Goal: Transaction & Acquisition: Purchase product/service

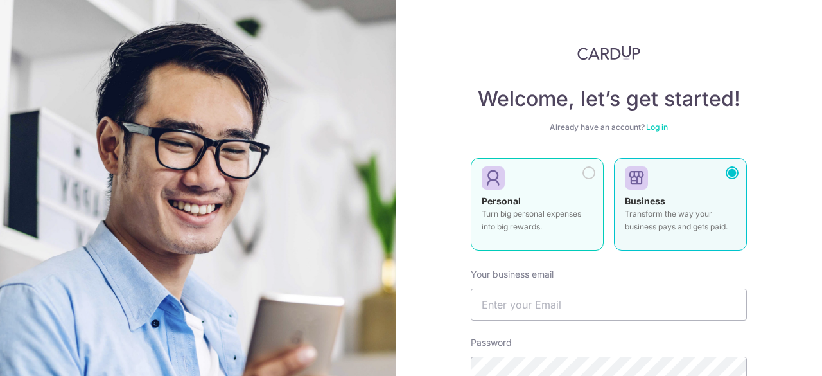
click at [543, 205] on div "Personal Turn big personal expenses into big rewards." at bounding box center [536, 217] width 111 height 45
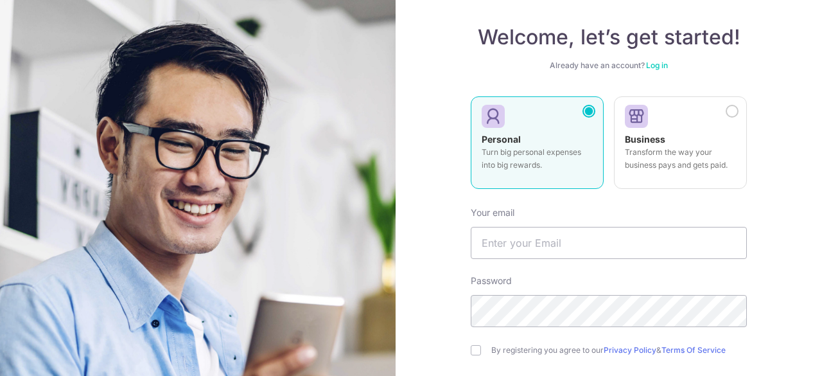
scroll to position [128, 0]
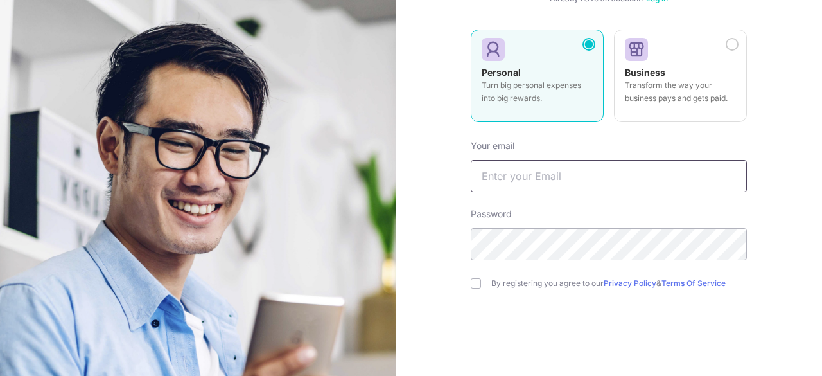
click at [502, 173] on input "text" at bounding box center [609, 176] width 276 height 32
type input "[PERSON_NAME][DOMAIN_NAME][EMAIL_ADDRESS][DOMAIN_NAME]"
click at [475, 279] on input "checkbox" at bounding box center [476, 283] width 10 height 10
checkbox input "true"
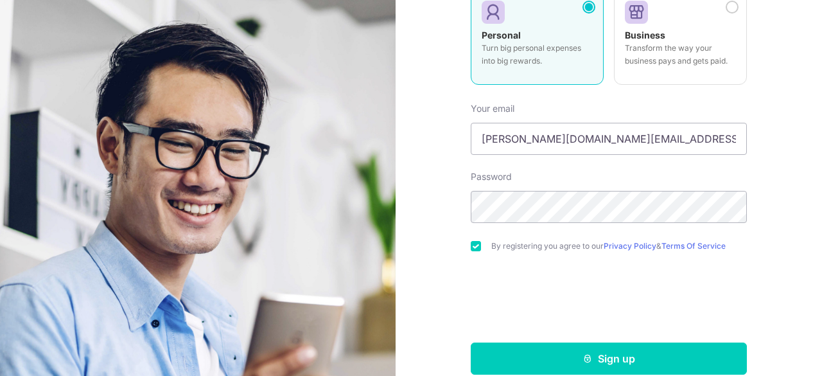
scroll to position [184, 0]
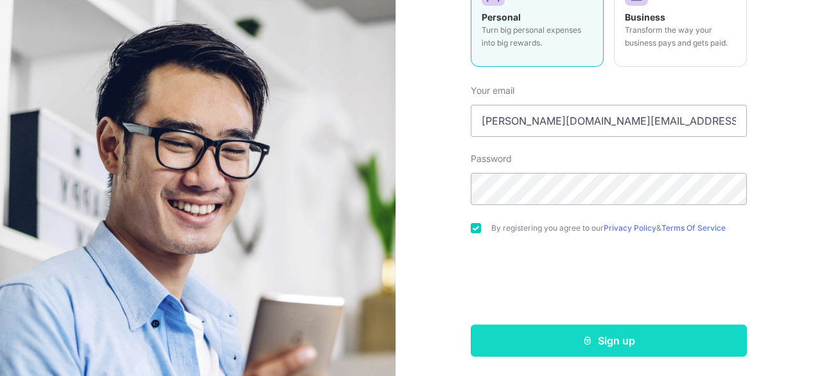
click at [609, 335] on button "Sign up" at bounding box center [609, 340] width 276 height 32
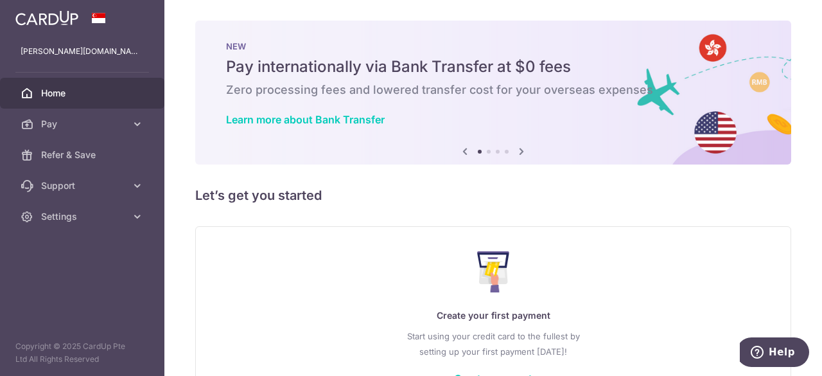
scroll to position [92, 0]
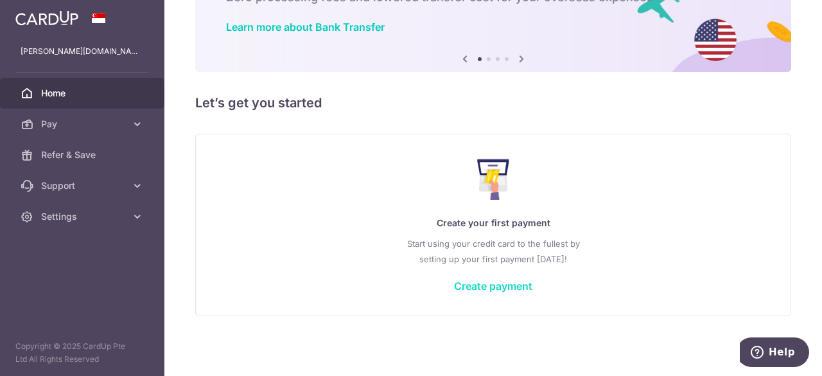
click at [499, 285] on link "Create payment" at bounding box center [493, 285] width 78 height 13
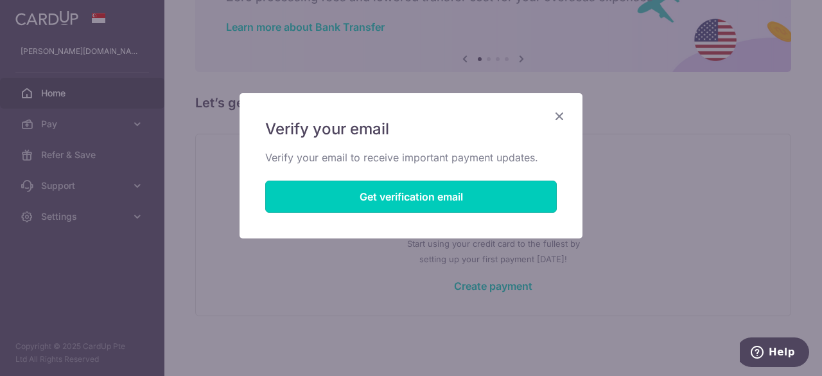
click at [415, 193] on button "Get verification email" at bounding box center [410, 196] width 291 height 32
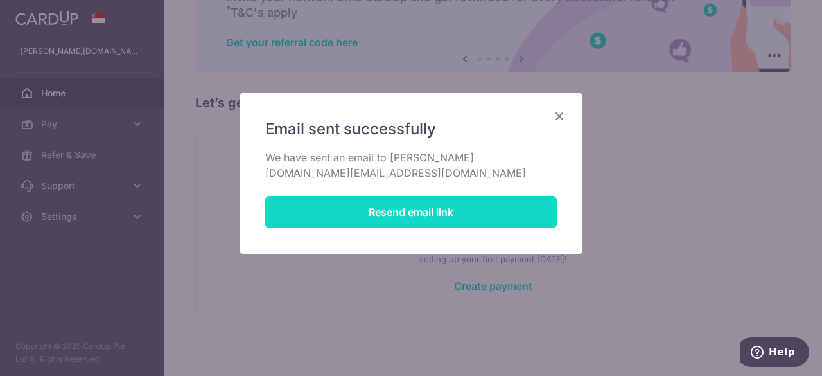
click at [413, 196] on button "Resend email link" at bounding box center [410, 212] width 291 height 32
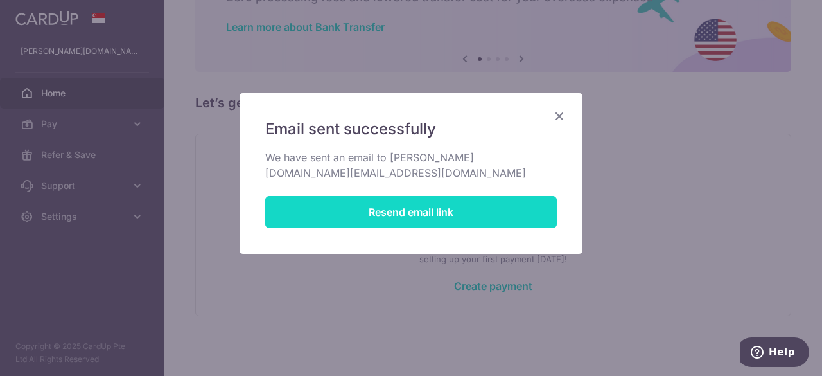
click at [430, 196] on button "Resend email link" at bounding box center [410, 212] width 291 height 32
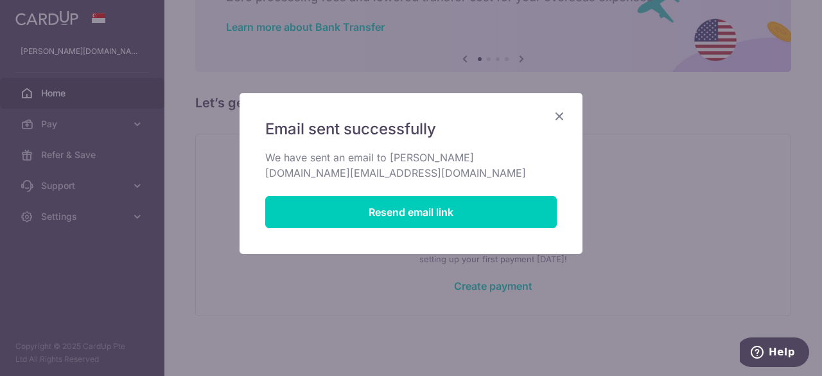
click at [555, 114] on icon "Close" at bounding box center [558, 116] width 15 height 16
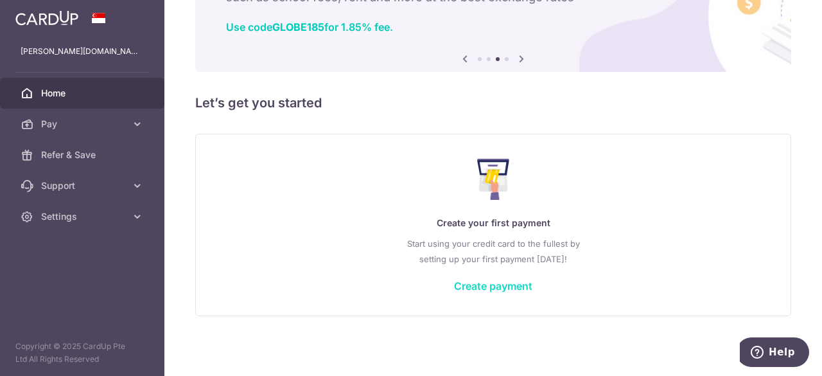
click at [505, 285] on link "Create payment" at bounding box center [493, 285] width 78 height 13
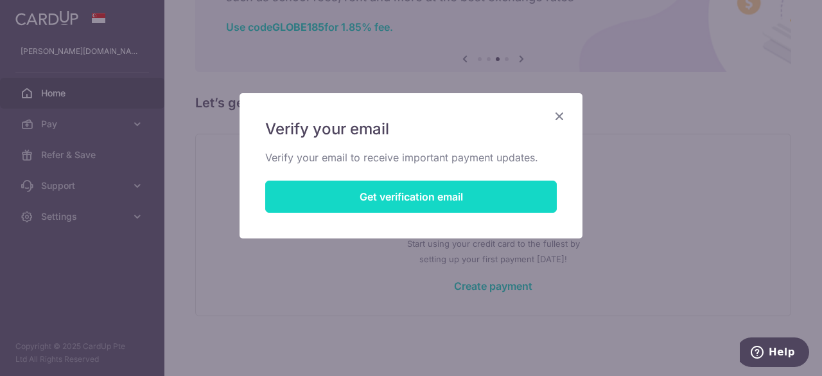
click at [408, 200] on button "Get verification email" at bounding box center [410, 196] width 291 height 32
click at [418, 196] on button "Resend email link" at bounding box center [410, 196] width 291 height 32
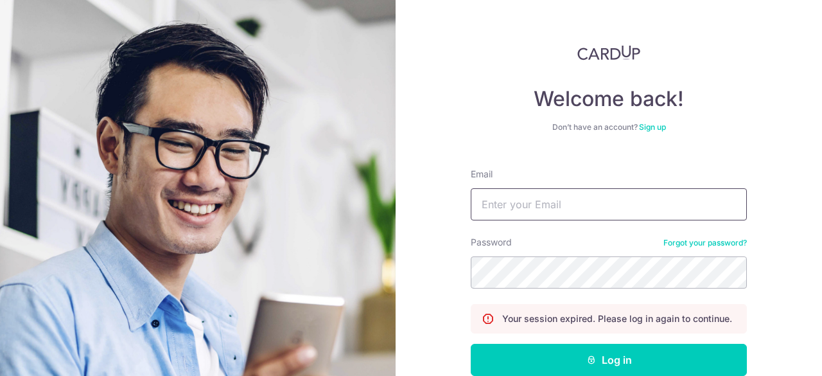
click at [519, 209] on input "Email" at bounding box center [609, 204] width 276 height 32
type input "[PERSON_NAME][DOMAIN_NAME][EMAIL_ADDRESS][DOMAIN_NAME]"
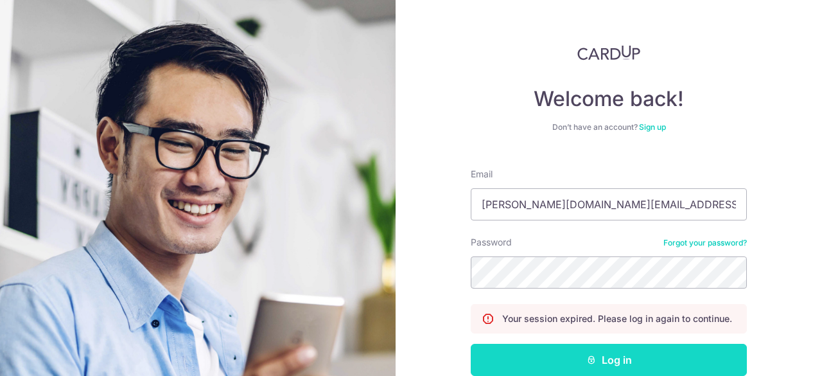
click at [603, 356] on button "Log in" at bounding box center [609, 359] width 276 height 32
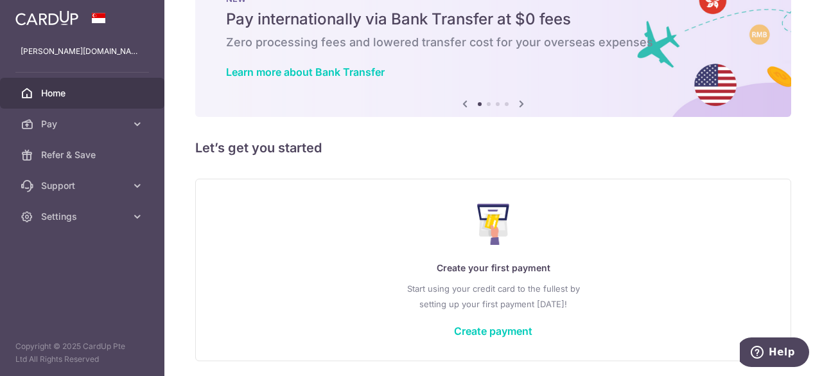
scroll to position [92, 0]
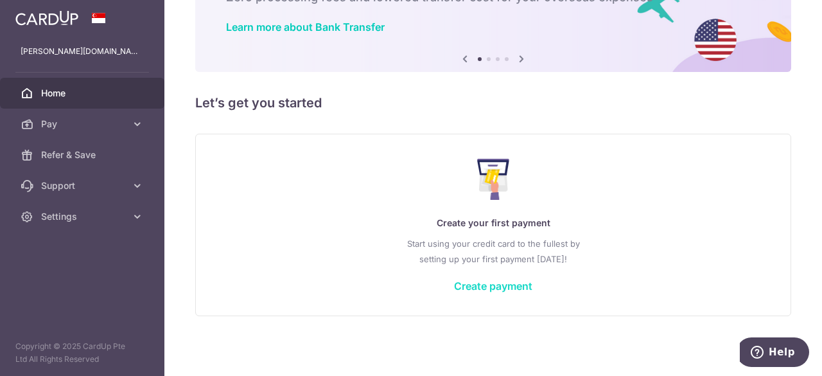
click at [513, 284] on link "Create payment" at bounding box center [493, 285] width 78 height 13
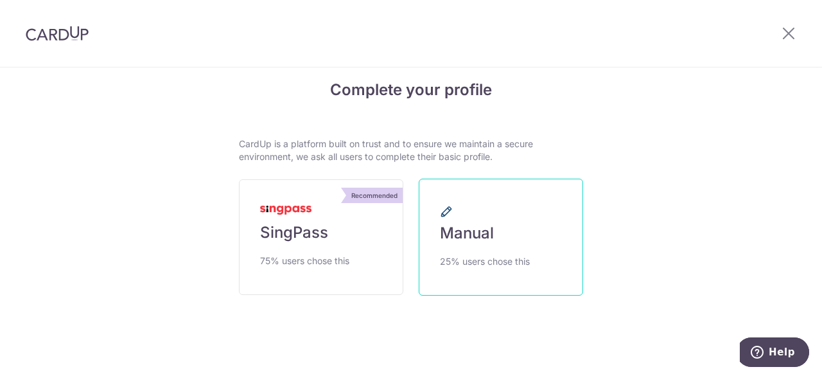
scroll to position [31, 0]
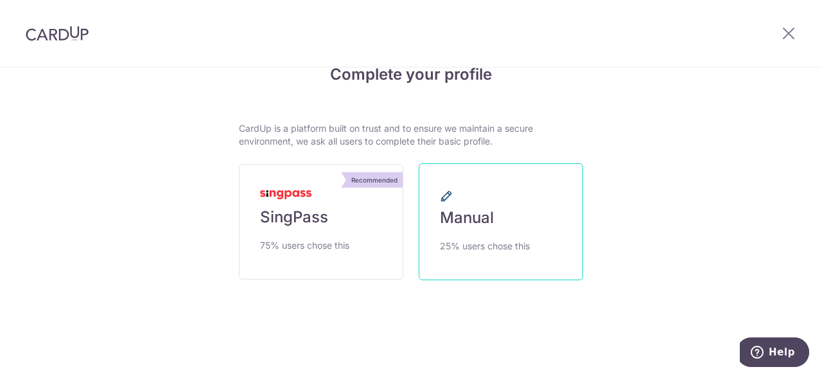
click at [484, 225] on span "Manual" at bounding box center [467, 217] width 54 height 21
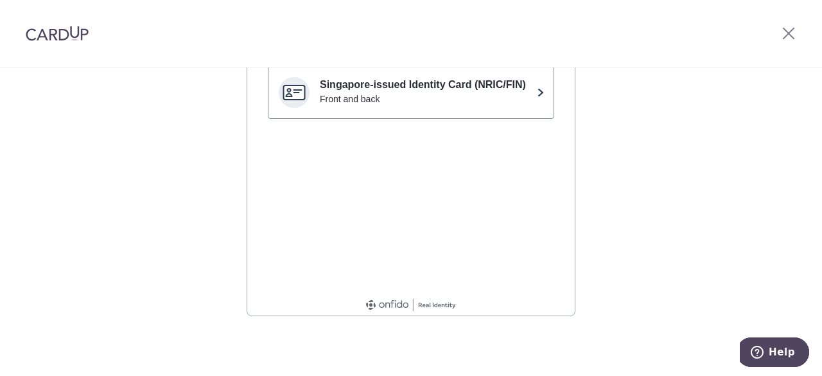
scroll to position [148, 0]
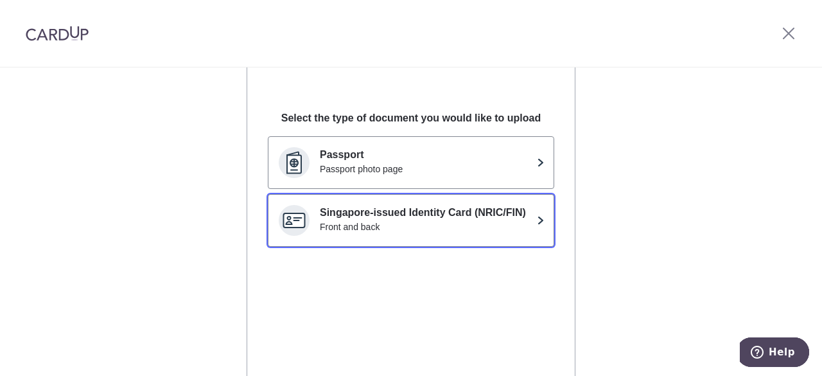
click at [512, 219] on p "Singapore-issued Identity Card (NRIC/FIN)" at bounding box center [426, 212] width 212 height 15
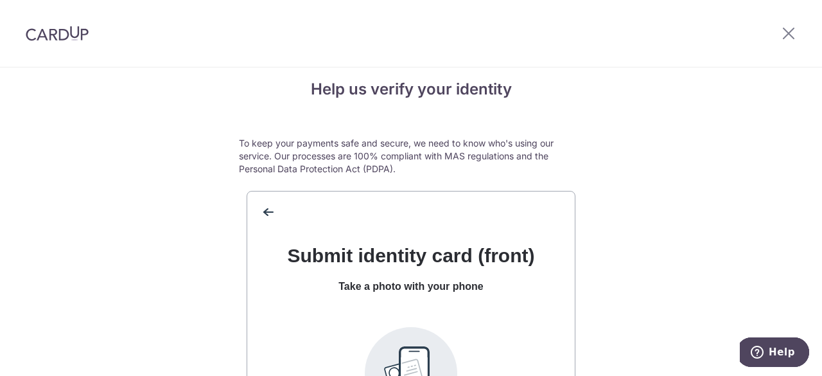
scroll to position [0, 0]
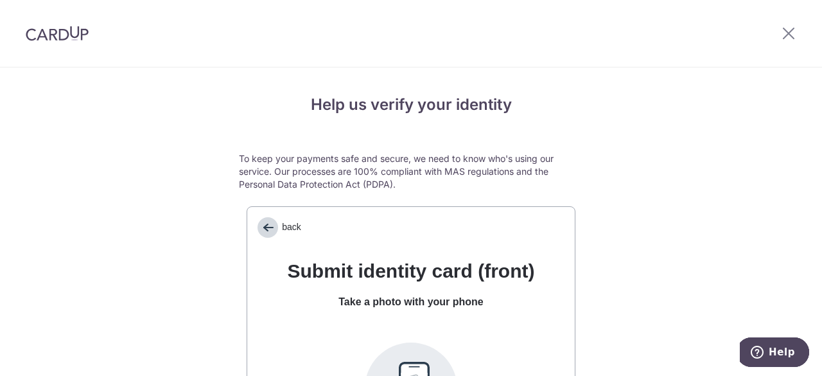
click at [263, 229] on span "back" at bounding box center [267, 227] width 21 height 21
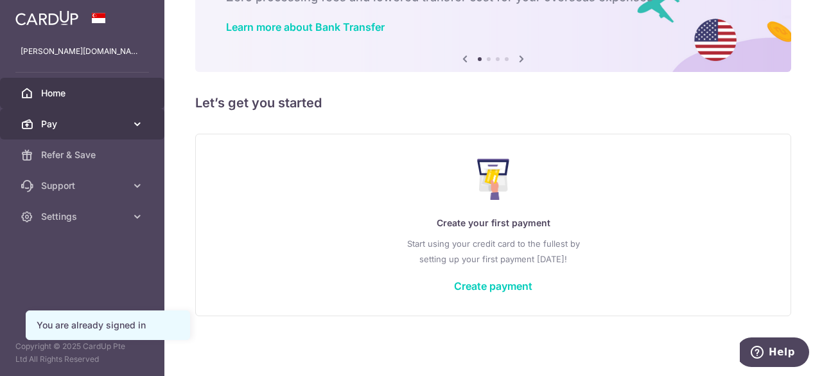
click at [128, 121] on link "Pay" at bounding box center [82, 123] width 164 height 31
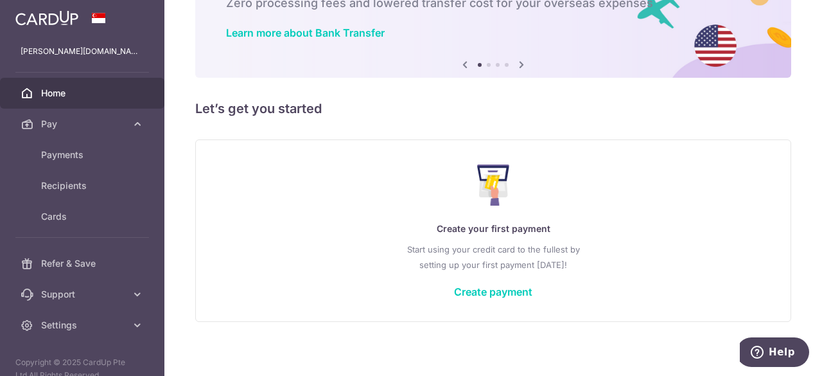
scroll to position [92, 0]
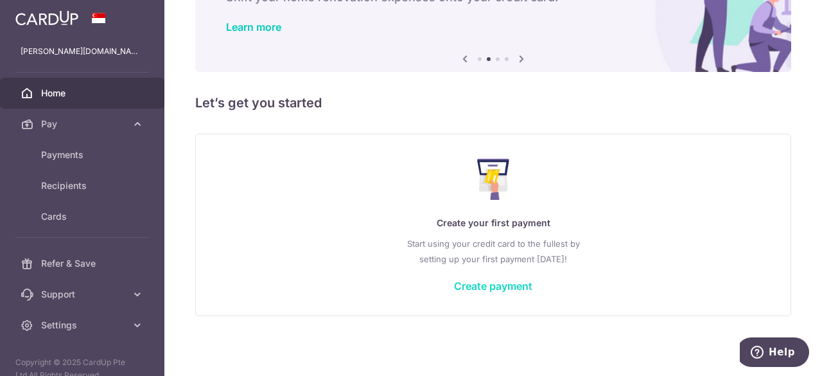
click at [486, 286] on link "Create payment" at bounding box center [493, 285] width 78 height 13
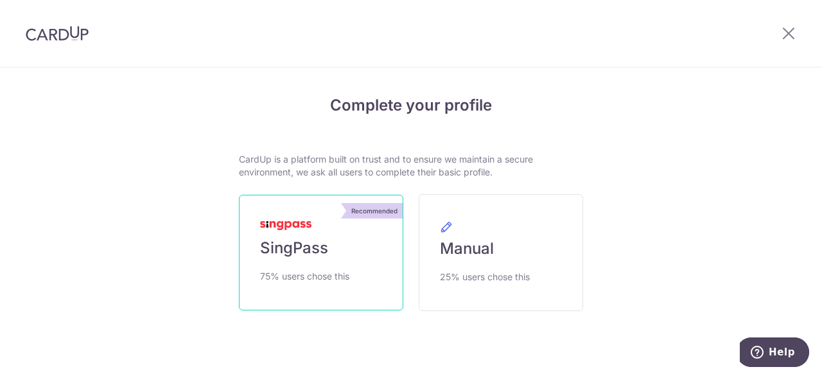
click at [330, 255] on link "Recommended SingPass 75% users chose this" at bounding box center [321, 253] width 164 height 116
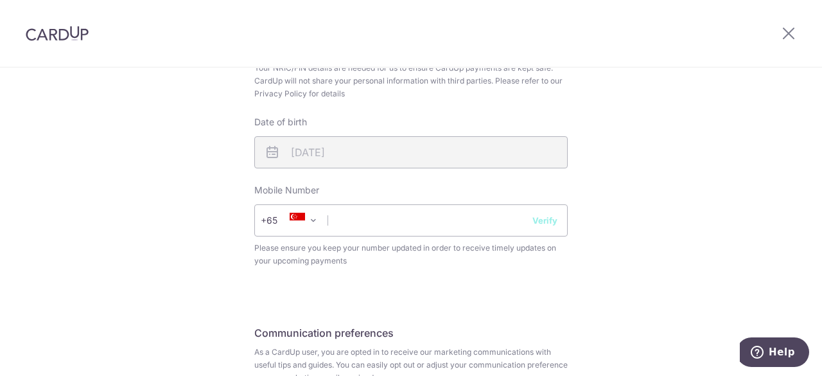
scroll to position [449, 0]
click at [359, 225] on input "text" at bounding box center [410, 219] width 313 height 32
type input "92337961"
click at [546, 219] on button "Verify" at bounding box center [544, 219] width 25 height 13
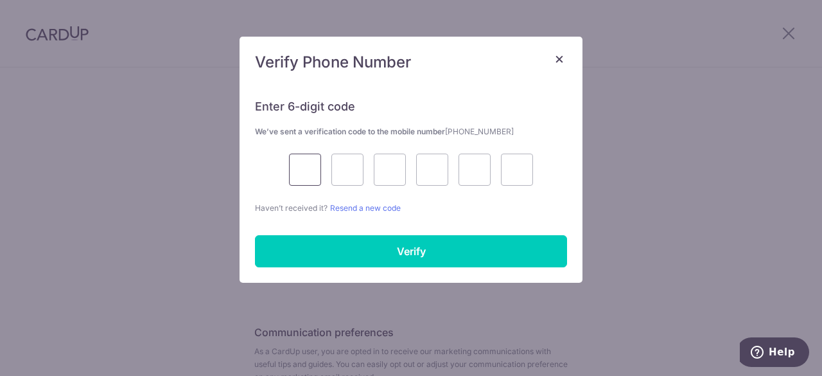
click at [307, 166] on input "text" at bounding box center [305, 169] width 32 height 32
type input "8"
type input "7"
type input "4"
type input "9"
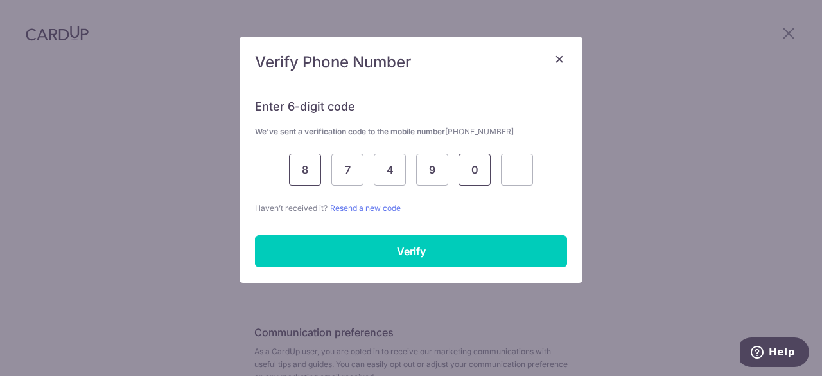
type input "0"
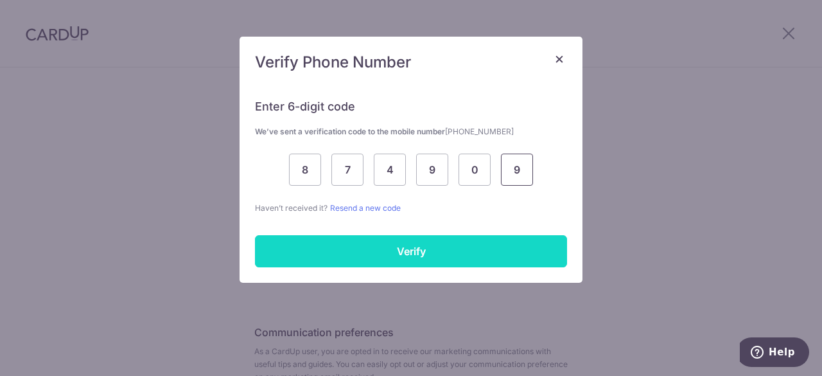
type input "9"
click at [413, 247] on input "Verify" at bounding box center [411, 251] width 312 height 32
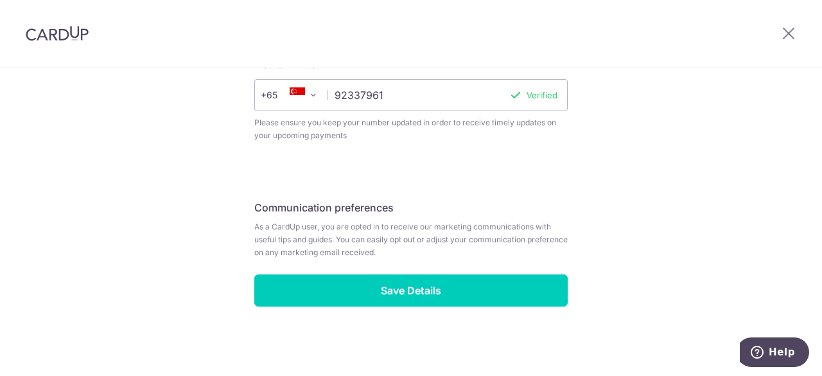
scroll to position [575, 0]
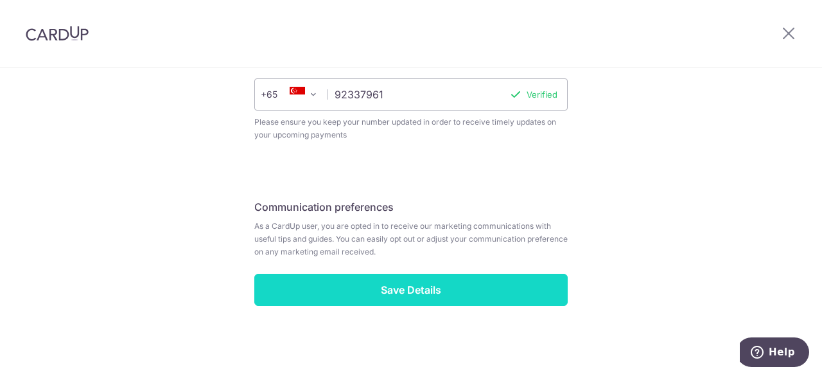
click at [416, 288] on input "Save Details" at bounding box center [410, 289] width 313 height 32
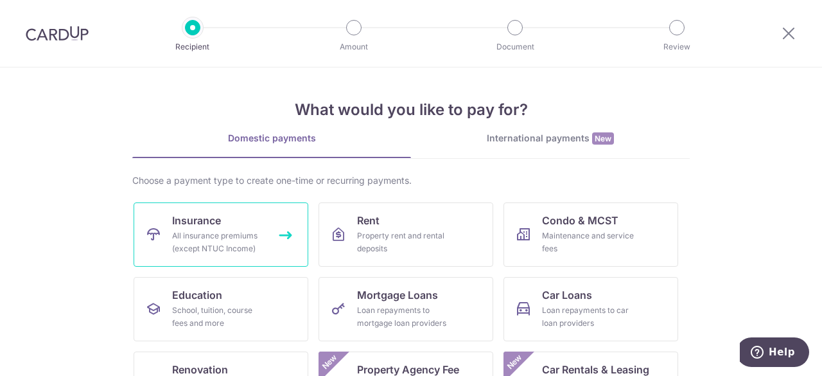
click at [275, 235] on link "Insurance All insurance premiums (except NTUC Income)" at bounding box center [221, 234] width 175 height 64
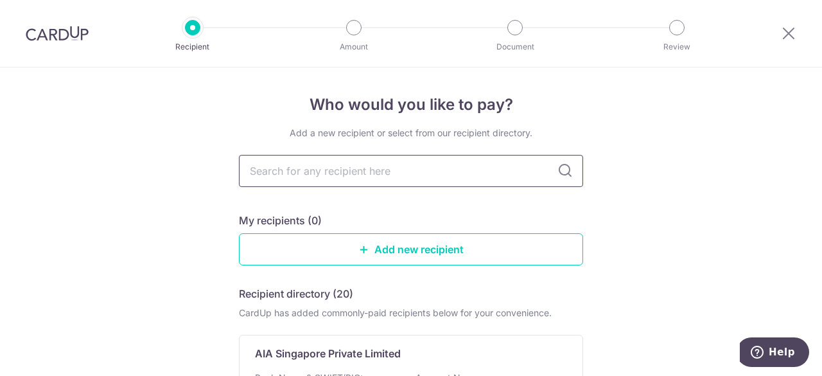
click at [268, 174] on input "text" at bounding box center [411, 171] width 344 height 32
type input "prudentail"
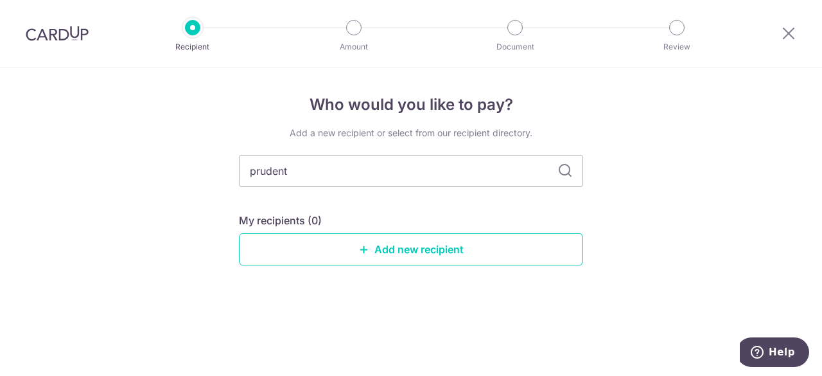
type input "[PERSON_NAME]"
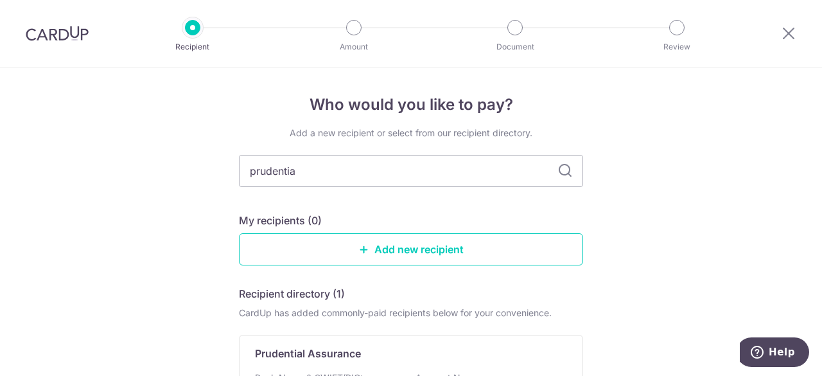
type input "prudential"
click at [560, 168] on icon at bounding box center [564, 170] width 15 height 15
click at [309, 177] on input "prudential" at bounding box center [411, 171] width 344 height 32
type input "p"
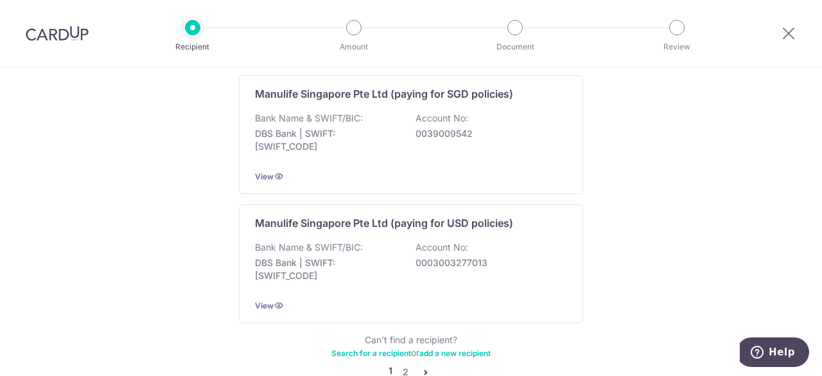
scroll to position [1348, 0]
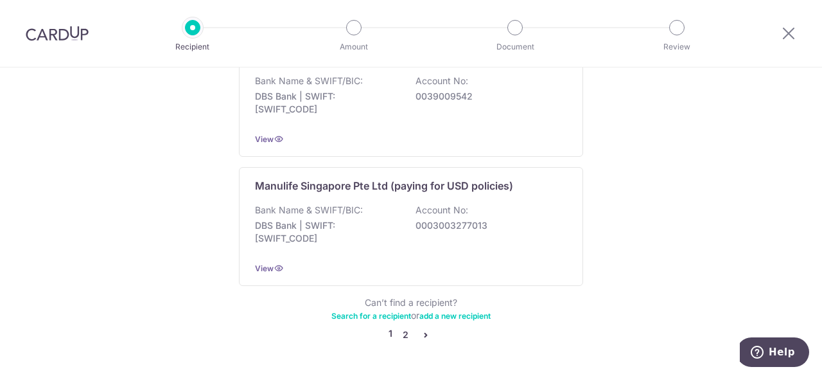
click at [401, 327] on link "2" at bounding box center [404, 334] width 15 height 15
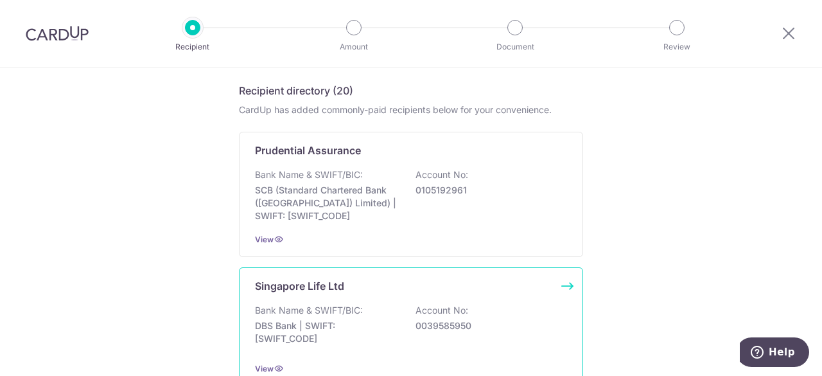
scroll to position [93, 0]
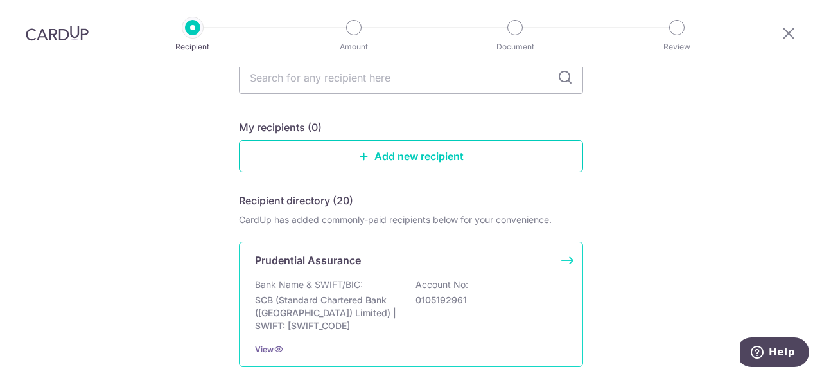
click at [567, 259] on div "Prudential Assurance Bank Name & SWIFT/BIC: SCB (Standard Chartered Bank (Singa…" at bounding box center [411, 303] width 344 height 125
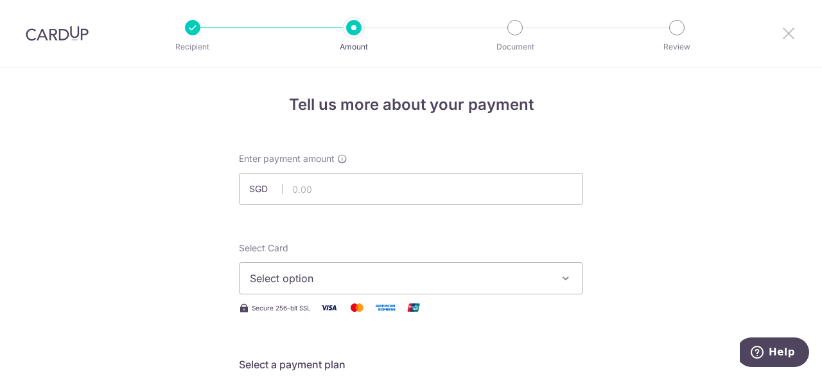
click at [790, 30] on icon at bounding box center [788, 33] width 15 height 16
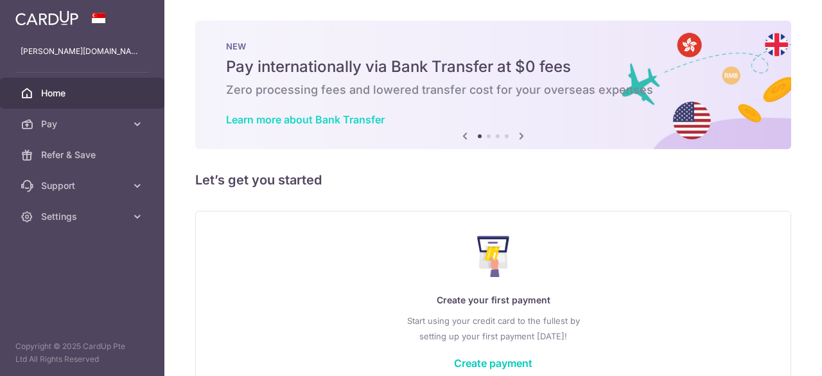
click at [374, 117] on link "Learn more about Bank Transfer" at bounding box center [305, 119] width 159 height 13
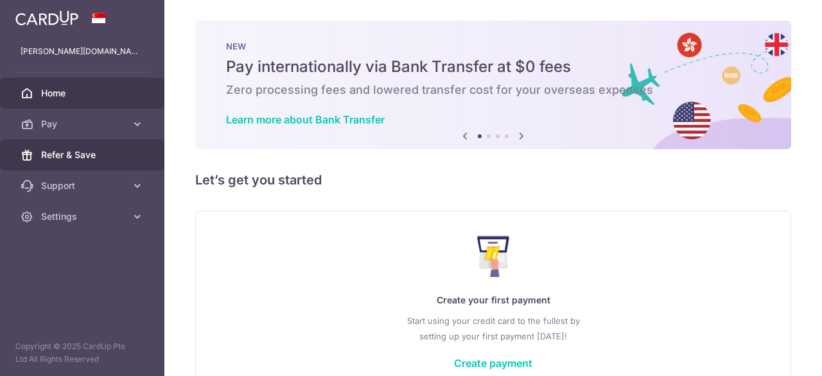
click at [87, 153] on span "Refer & Save" at bounding box center [83, 154] width 85 height 13
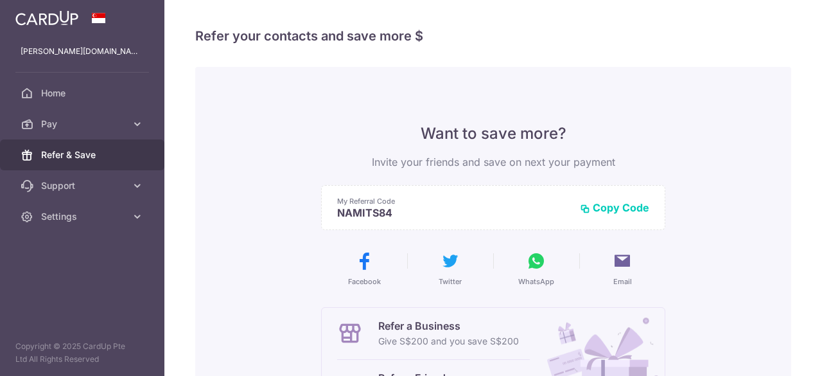
scroll to position [128, 0]
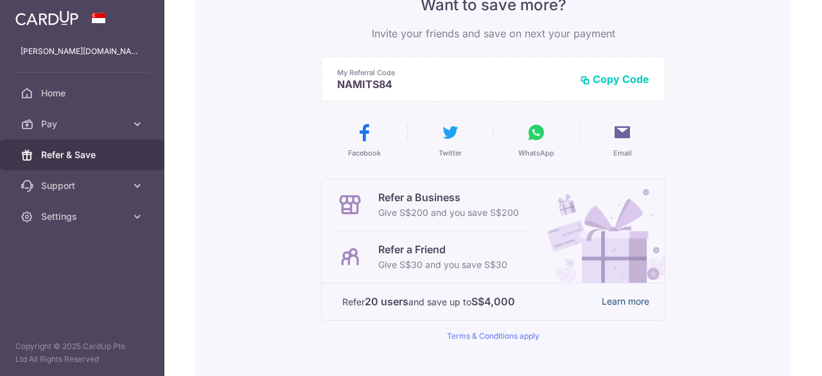
click at [627, 299] on link "Learn more" at bounding box center [625, 301] width 48 height 16
click at [127, 123] on link "Pay" at bounding box center [82, 123] width 164 height 31
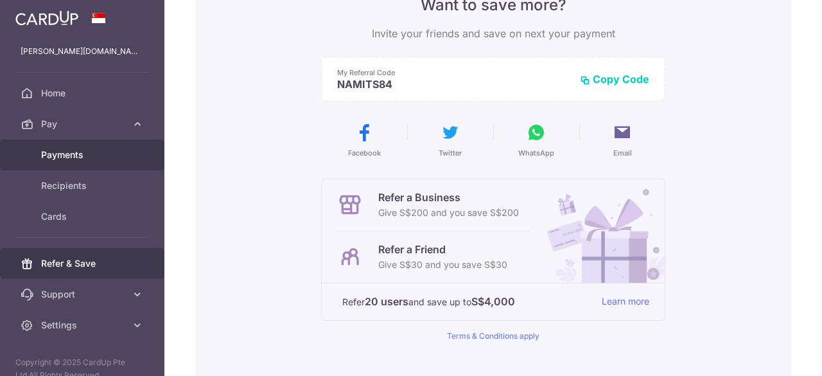
click at [74, 152] on span "Payments" at bounding box center [83, 154] width 85 height 13
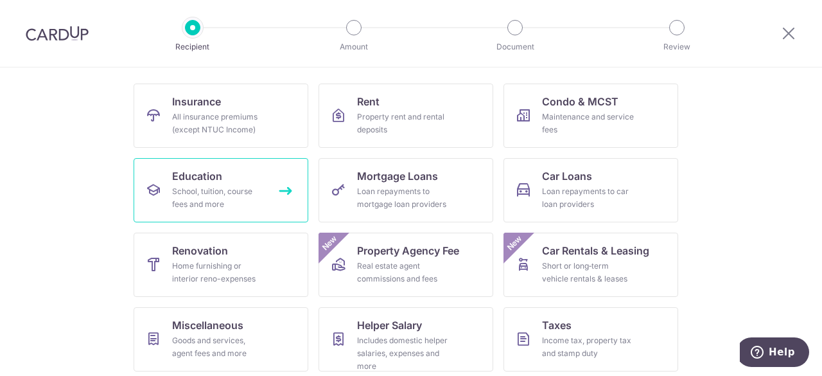
scroll to position [128, 0]
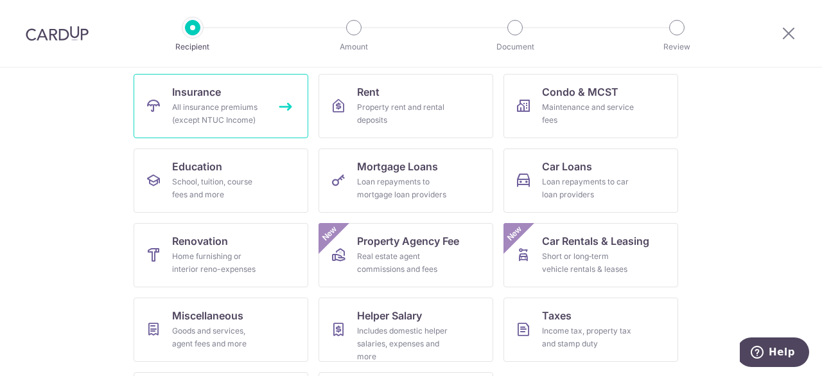
click at [212, 109] on div "All insurance premiums (except NTUC Income)" at bounding box center [218, 114] width 92 height 26
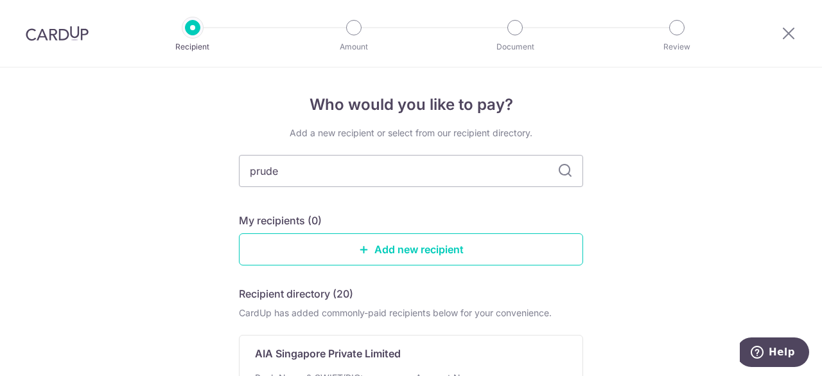
type input "[PERSON_NAME]"
type input "p"
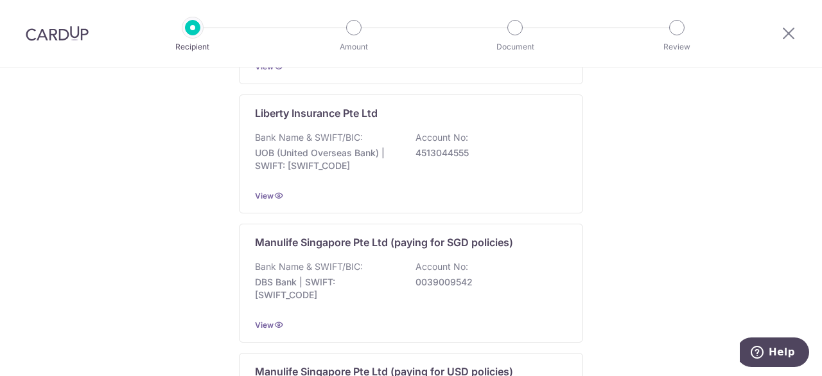
scroll to position [1370, 0]
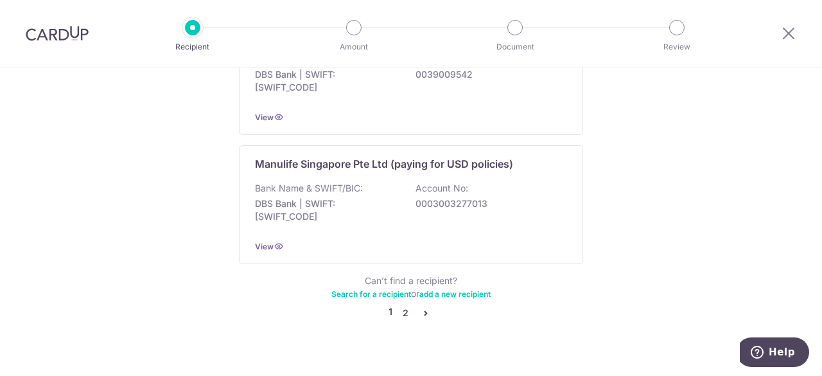
click at [403, 305] on link "2" at bounding box center [404, 312] width 15 height 15
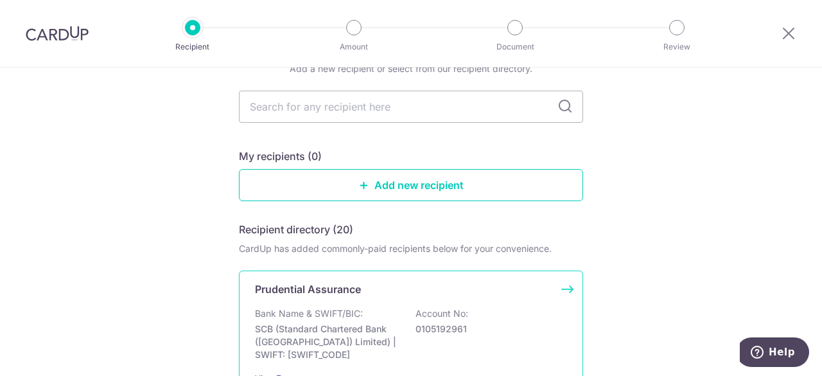
scroll to position [193, 0]
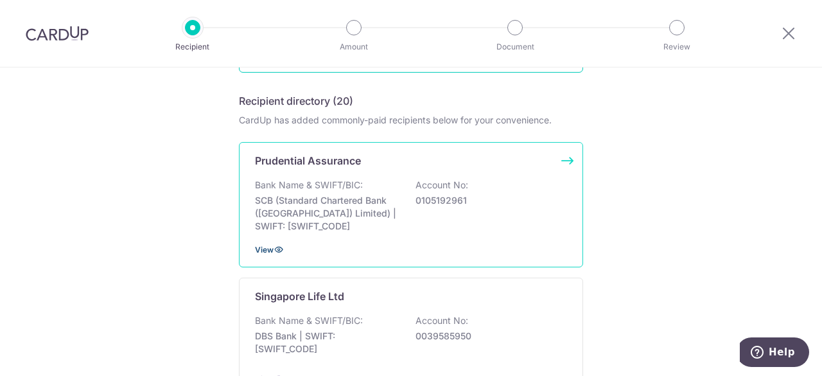
click at [273, 244] on icon at bounding box center [278, 249] width 10 height 10
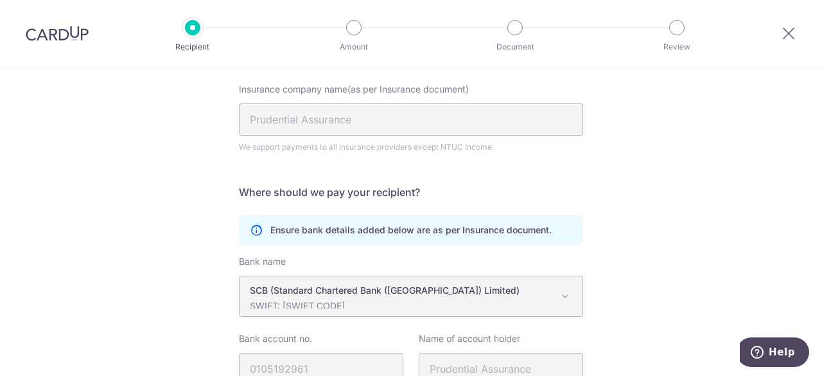
scroll to position [128, 0]
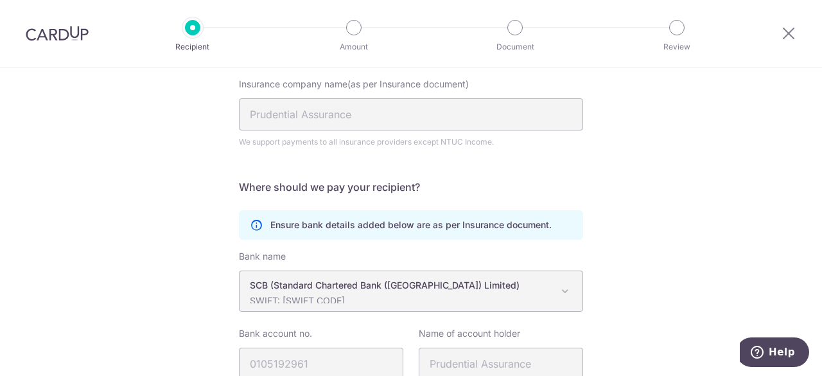
click at [321, 295] on p "SWIFT: [SWIFT_CODE]" at bounding box center [401, 300] width 302 height 13
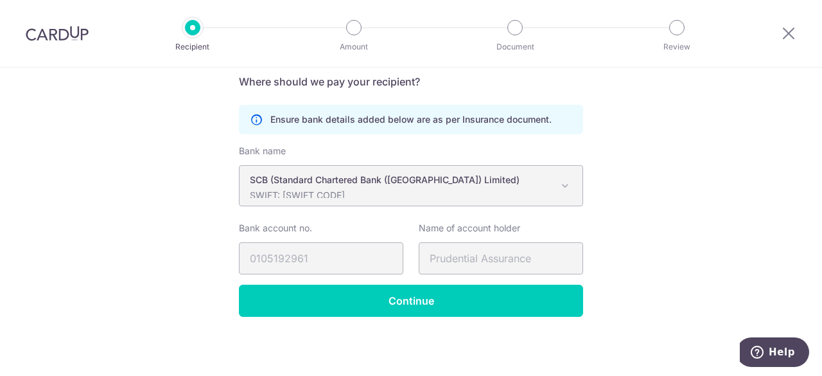
scroll to position [0, 0]
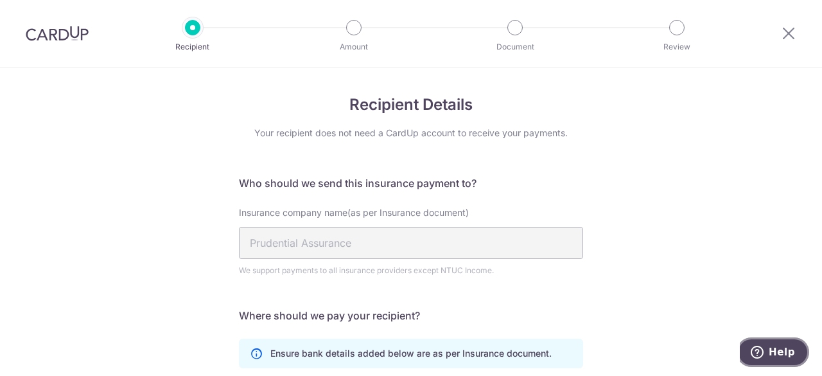
click at [782, 352] on span "Help" at bounding box center [781, 352] width 26 height 12
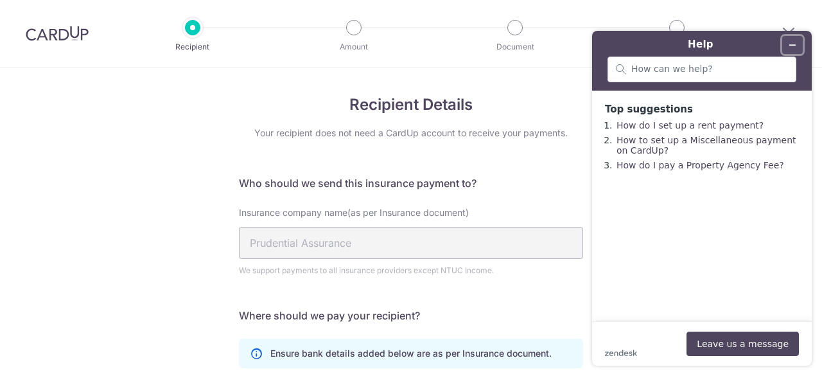
click at [793, 40] on button "Minimize widget" at bounding box center [792, 45] width 21 height 18
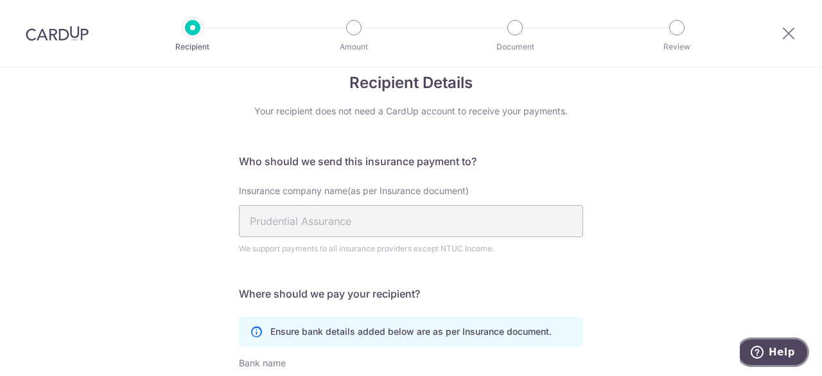
scroll to position [193, 0]
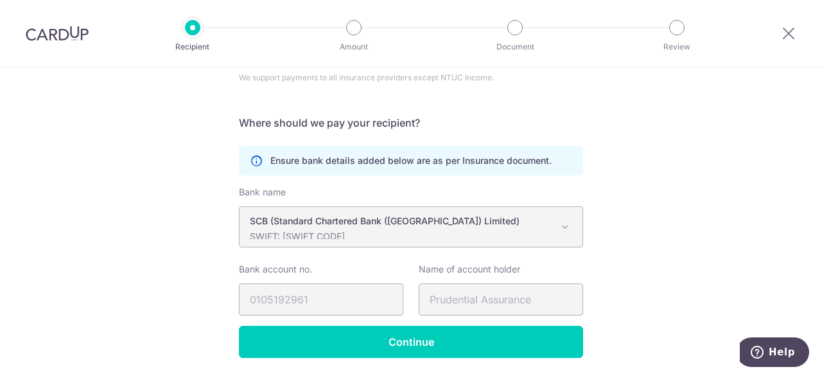
click at [255, 159] on icon at bounding box center [256, 160] width 13 height 13
click at [254, 160] on icon at bounding box center [256, 160] width 13 height 13
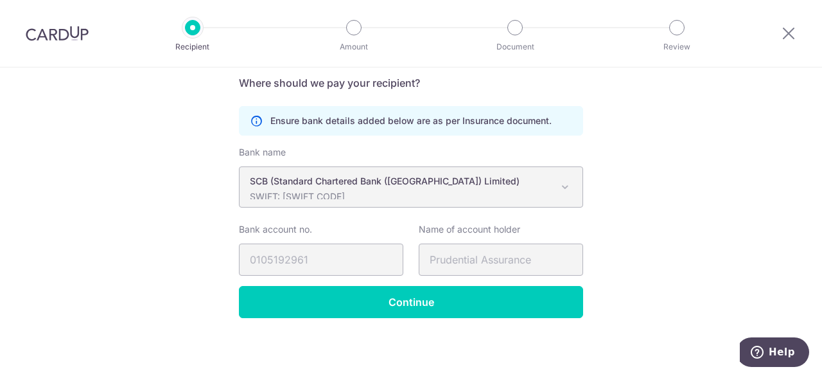
scroll to position [234, 0]
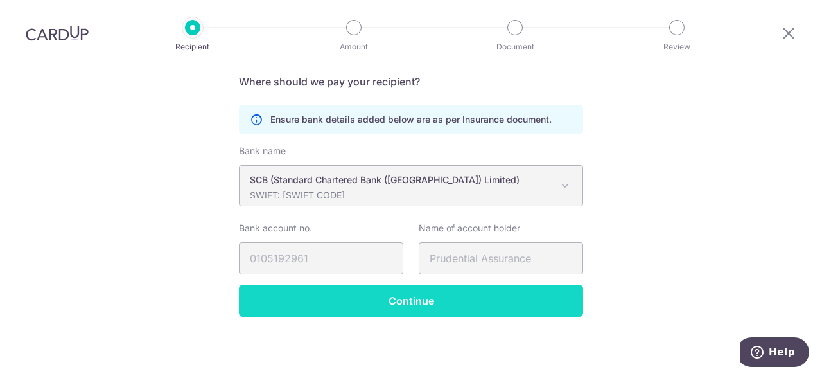
click at [408, 298] on input "Continue" at bounding box center [411, 300] width 344 height 32
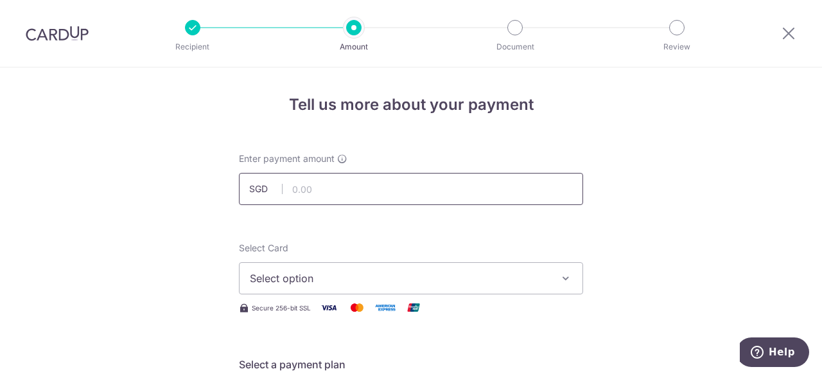
click at [303, 189] on input "text" at bounding box center [411, 189] width 344 height 32
type input "2,432.00"
click at [550, 281] on button "Select option" at bounding box center [411, 278] width 344 height 32
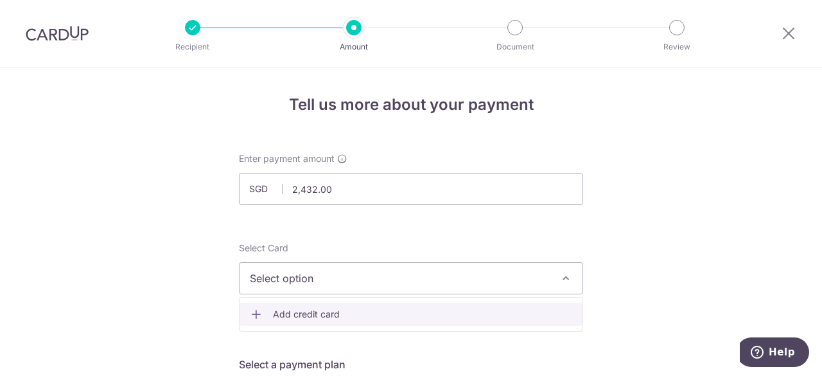
click at [307, 309] on span "Add credit card" at bounding box center [422, 313] width 299 height 13
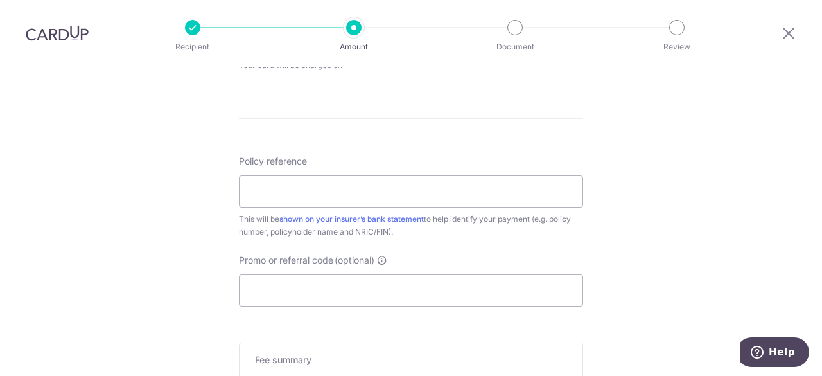
scroll to position [1073, 0]
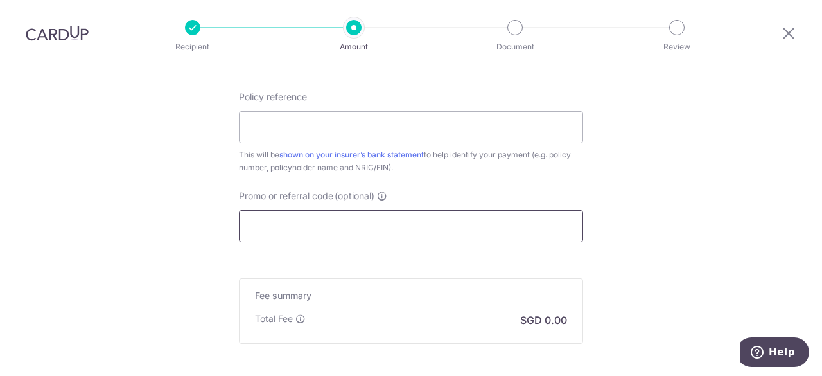
click at [276, 225] on input "Promo or referral code (optional)" at bounding box center [411, 226] width 344 height 32
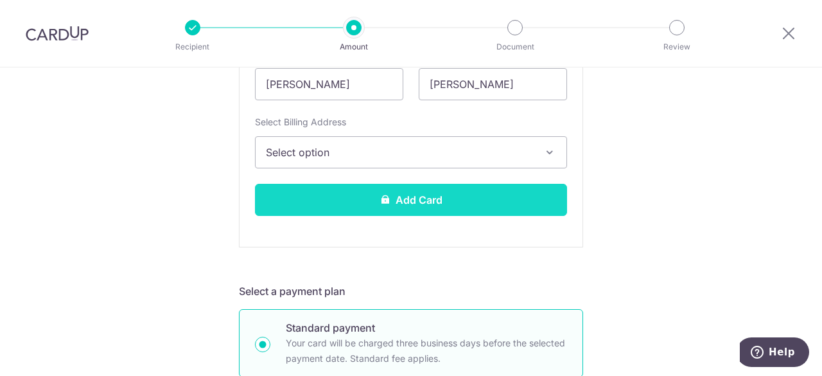
scroll to position [431, 0]
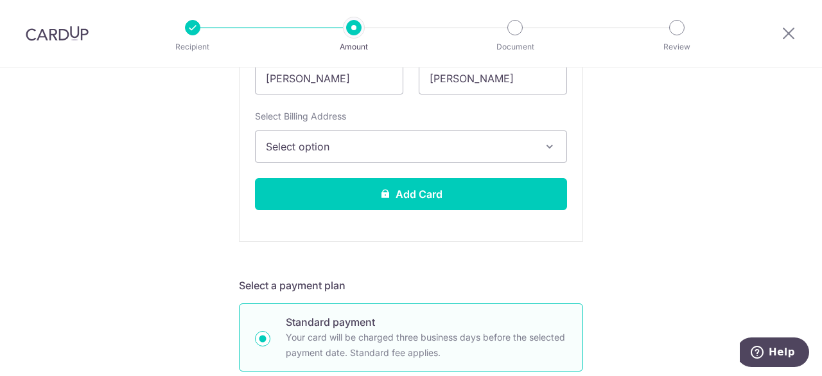
click at [550, 144] on icon "button" at bounding box center [549, 146] width 13 height 13
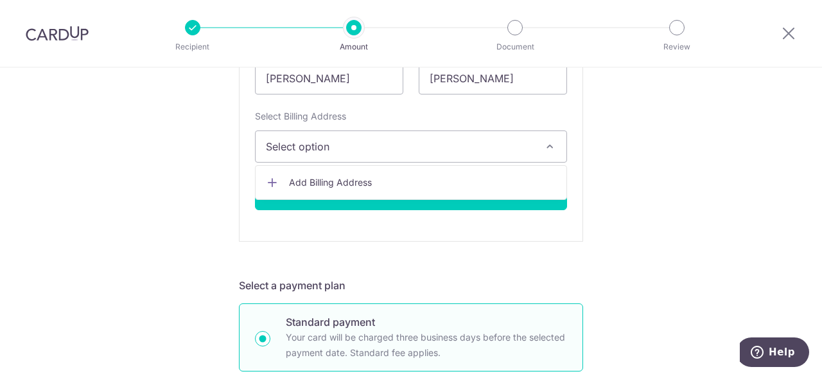
click at [370, 184] on span "Add Billing Address" at bounding box center [422, 182] width 267 height 13
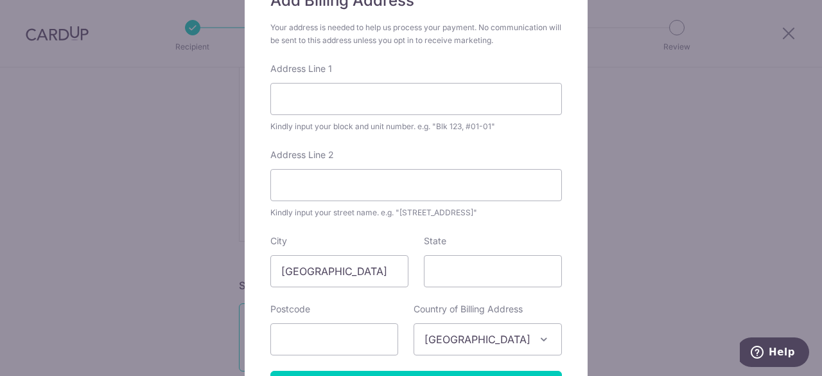
scroll to position [64, 0]
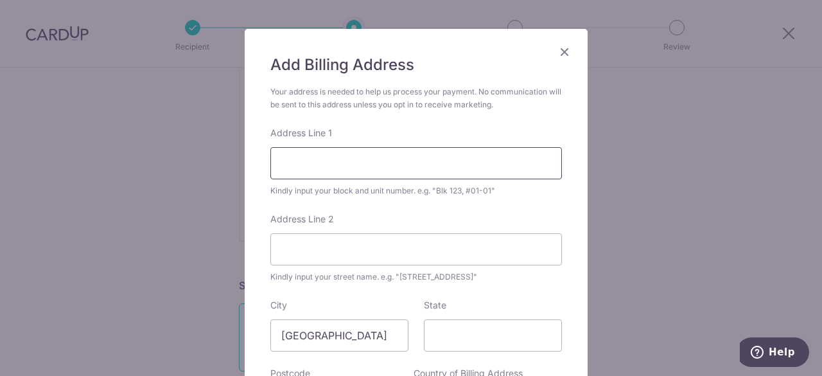
click at [318, 170] on input "Address Line 1" at bounding box center [415, 163] width 291 height 32
type input "[STREET_ADDRESS]"
click at [303, 246] on input "Address Line 2" at bounding box center [415, 249] width 291 height 32
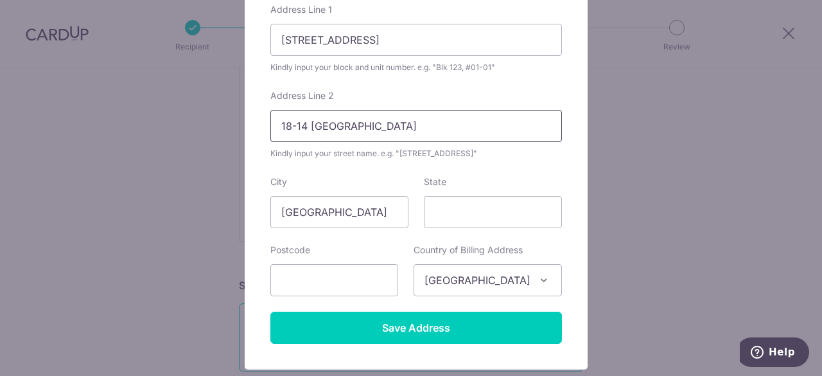
scroll to position [193, 0]
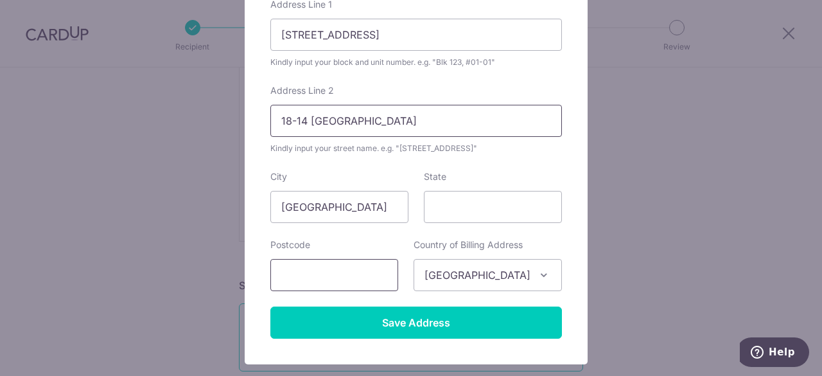
type input "18-14 [GEOGRAPHIC_DATA]"
click at [318, 281] on input "text" at bounding box center [334, 275] width 128 height 32
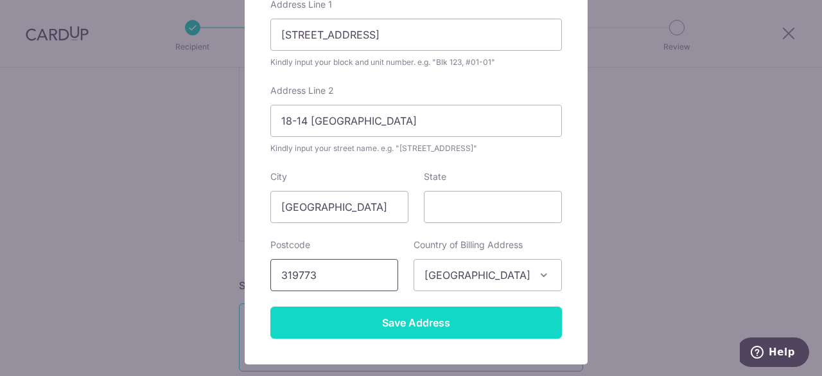
type input "319773"
click at [407, 322] on input "Save Address" at bounding box center [415, 322] width 291 height 32
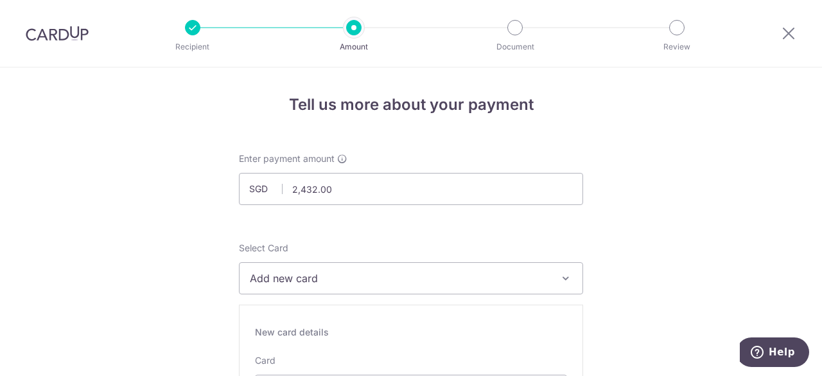
scroll to position [64, 0]
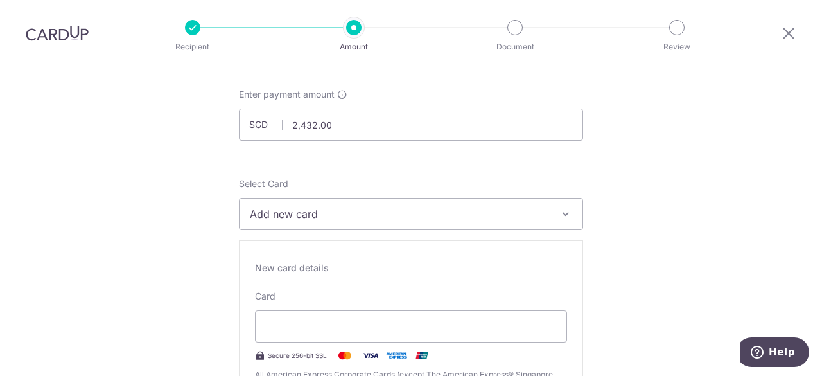
click at [564, 212] on icon "button" at bounding box center [565, 213] width 13 height 13
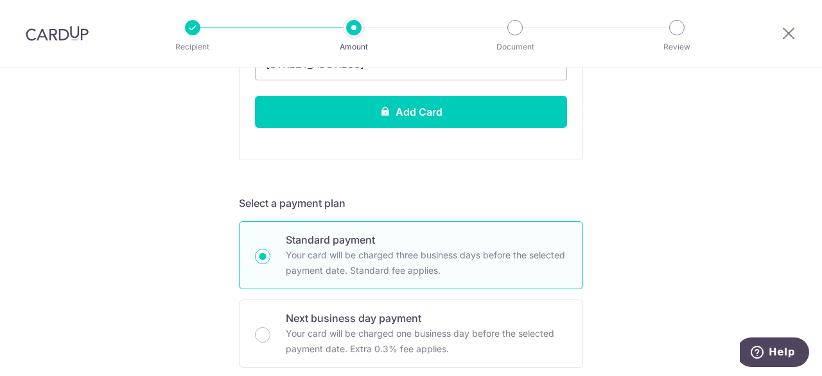
scroll to position [706, 0]
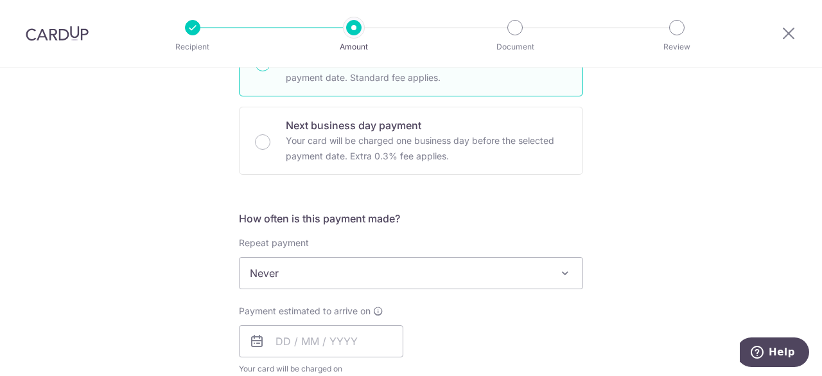
click at [562, 270] on span at bounding box center [564, 272] width 15 height 15
click at [557, 271] on span at bounding box center [564, 272] width 15 height 15
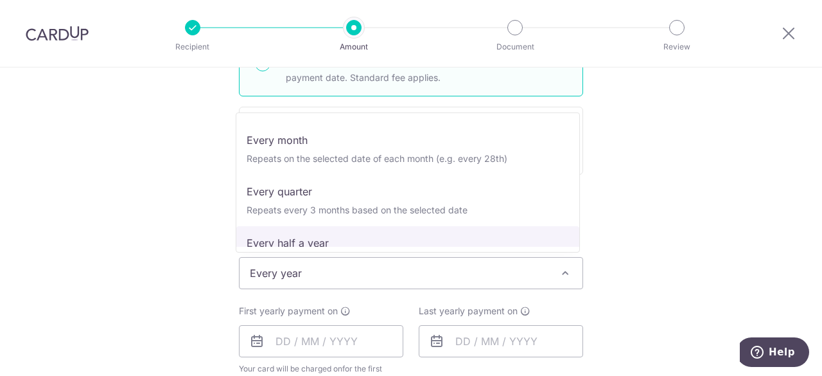
scroll to position [0, 0]
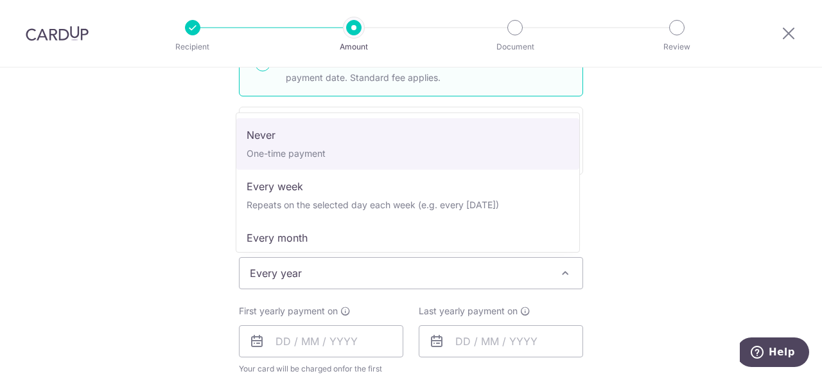
select select "1"
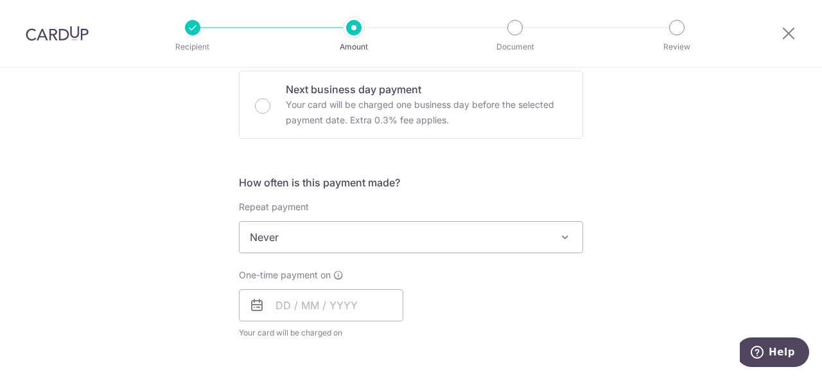
scroll to position [770, 0]
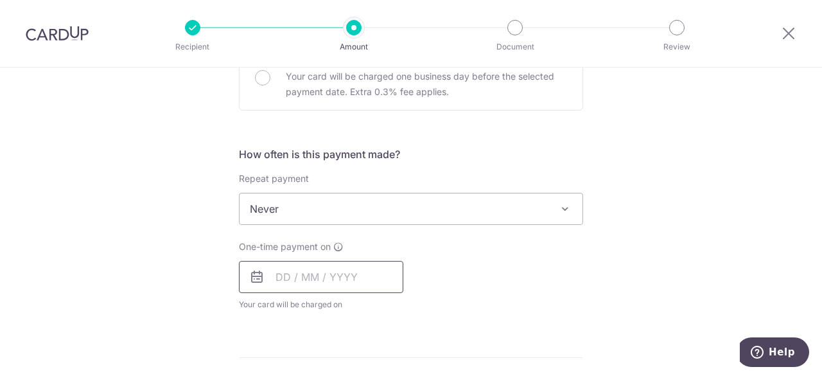
click at [280, 277] on input "text" at bounding box center [321, 277] width 164 height 32
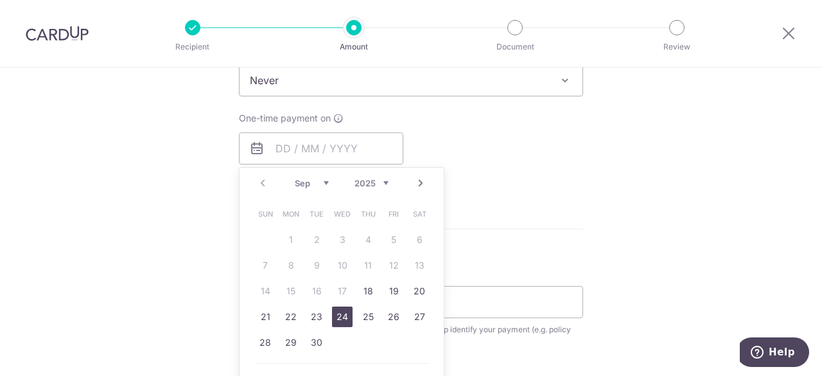
drag, startPoint x: 337, startPoint y: 313, endPoint x: 237, endPoint y: 332, distance: 102.0
click at [337, 313] on link "24" at bounding box center [342, 316] width 21 height 21
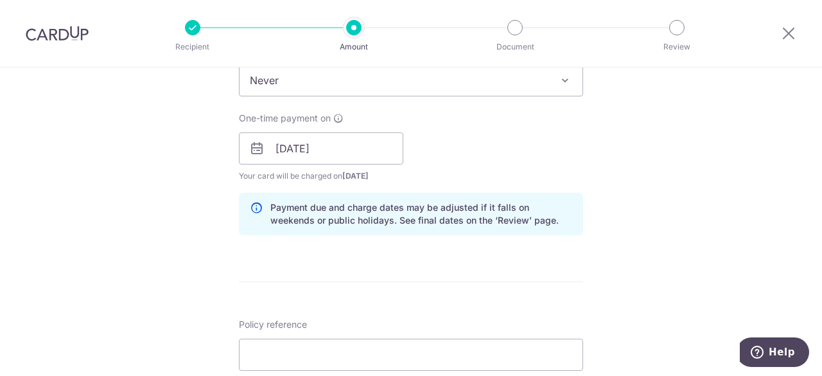
click at [255, 146] on icon at bounding box center [256, 148] width 15 height 15
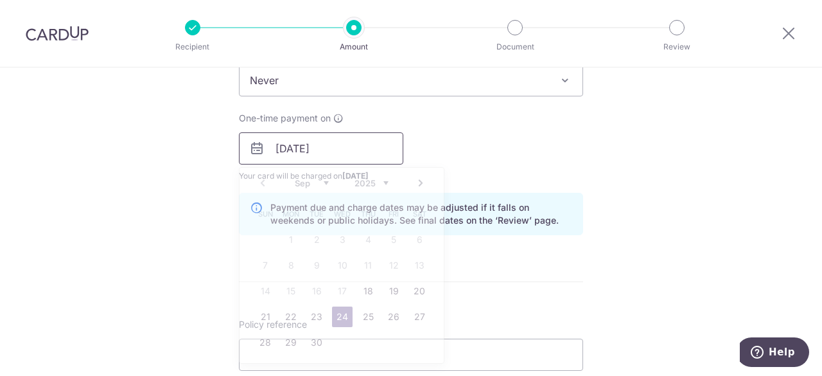
click at [316, 150] on input "[DATE]" at bounding box center [321, 148] width 164 height 32
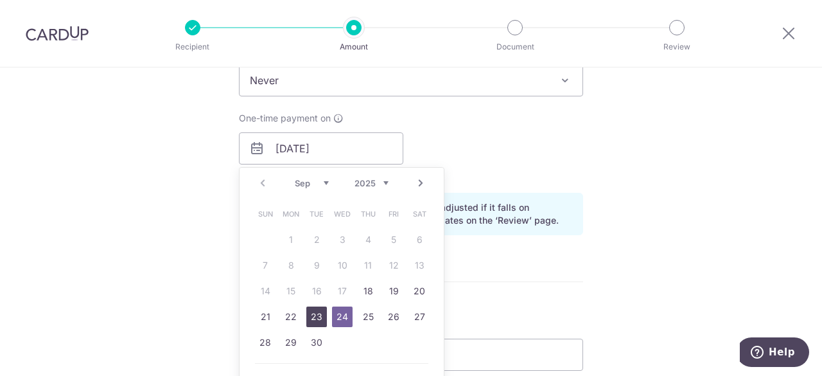
click at [313, 314] on link "23" at bounding box center [316, 316] width 21 height 21
type input "[DATE]"
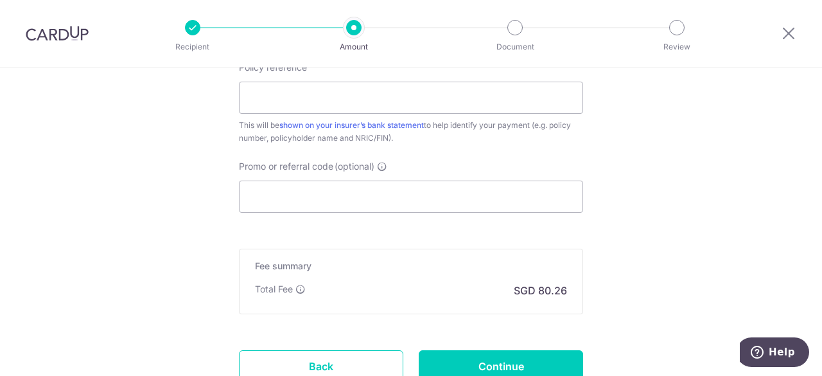
scroll to position [1091, 0]
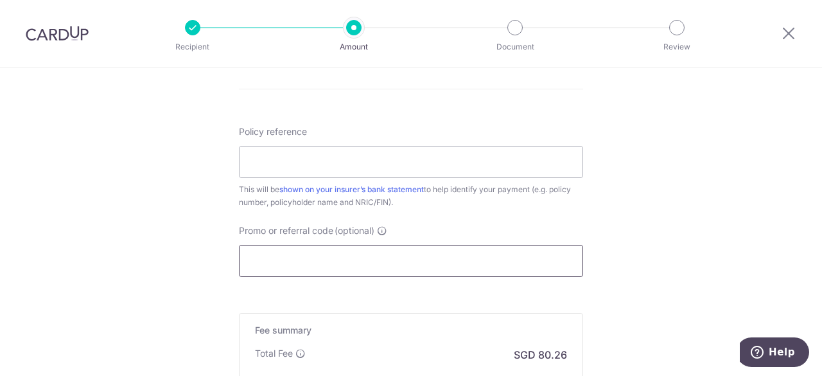
click at [269, 256] on input "Promo or referral code (optional)" at bounding box center [411, 261] width 344 height 32
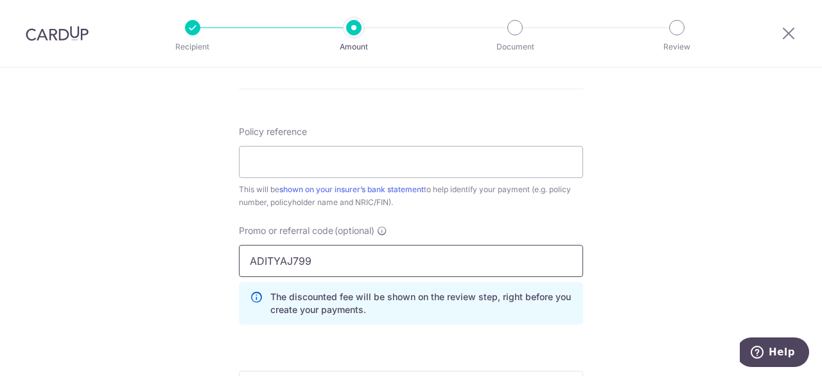
type input "ADITYAJ799"
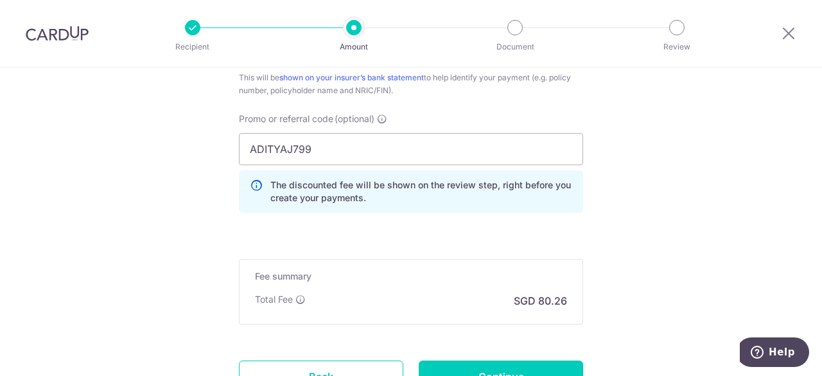
scroll to position [1182, 0]
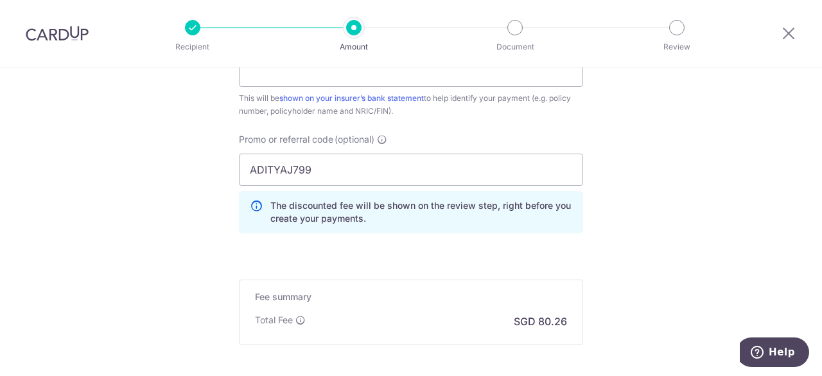
click at [250, 202] on icon at bounding box center [256, 212] width 13 height 26
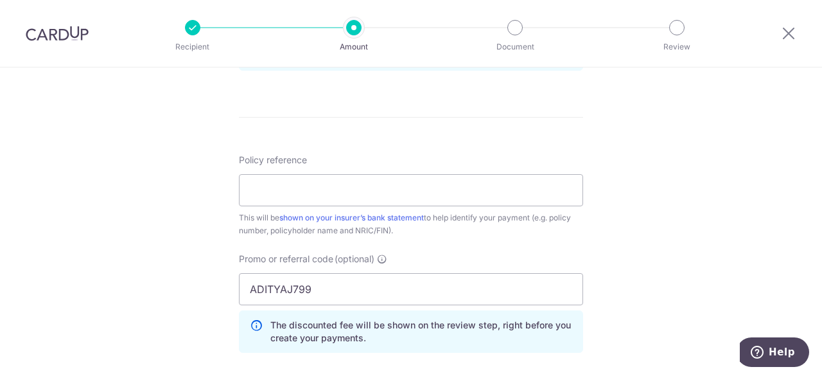
scroll to position [990, 0]
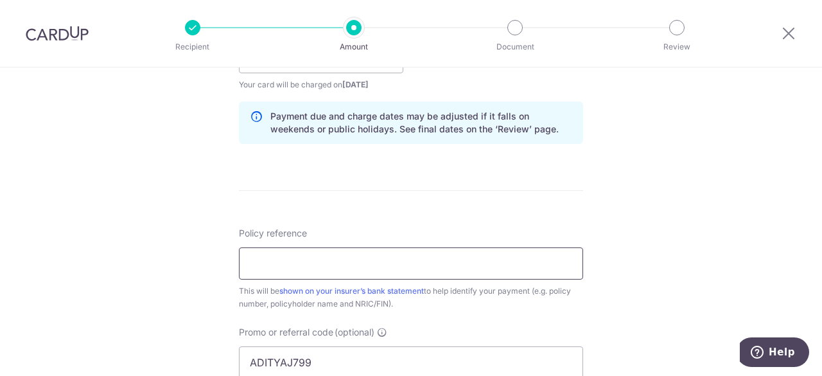
click at [290, 253] on input "Policy reference" at bounding box center [411, 263] width 344 height 32
paste input "69289707"
type input "69289707 [PERSON_NAME]"
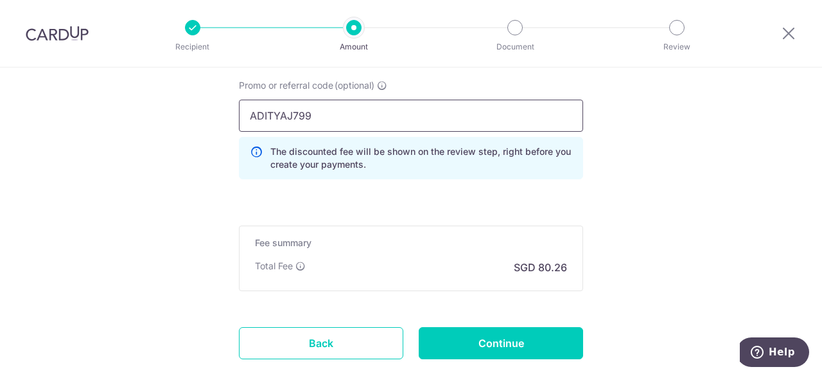
scroll to position [1311, 0]
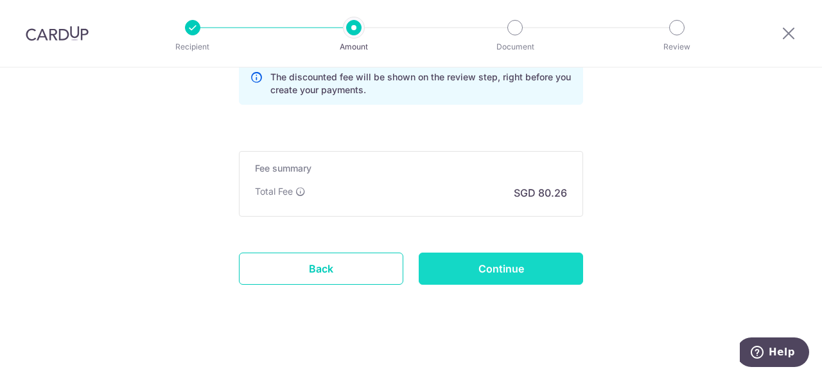
click at [502, 261] on input "Continue" at bounding box center [501, 268] width 164 height 32
type input "Create Schedule"
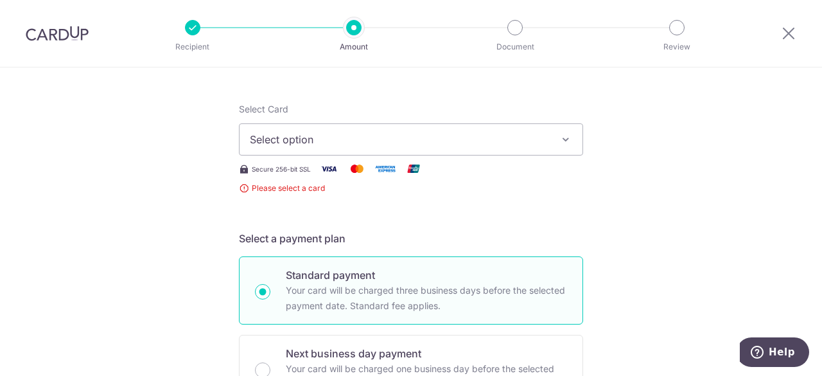
scroll to position [64, 0]
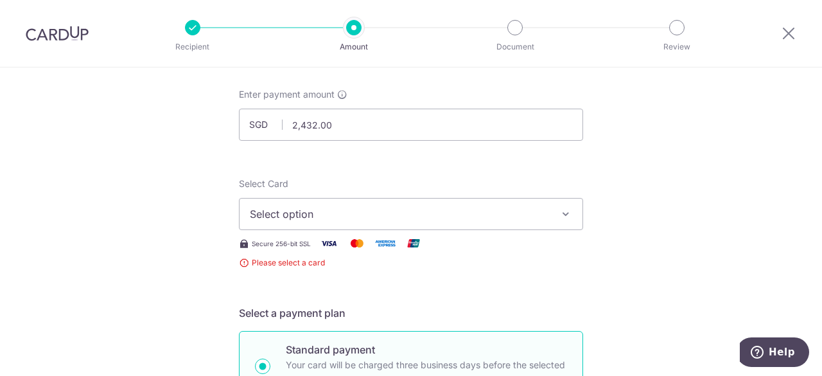
click at [566, 211] on icon "button" at bounding box center [565, 213] width 13 height 13
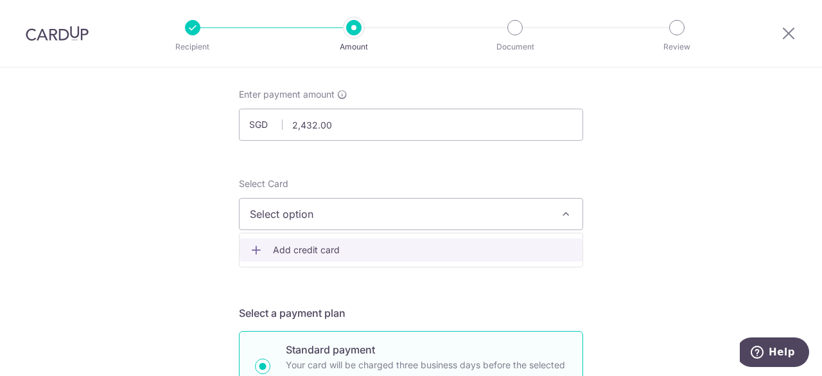
drag, startPoint x: 317, startPoint y: 250, endPoint x: 442, endPoint y: 219, distance: 128.3
click at [317, 250] on span "Add credit card" at bounding box center [422, 249] width 299 height 13
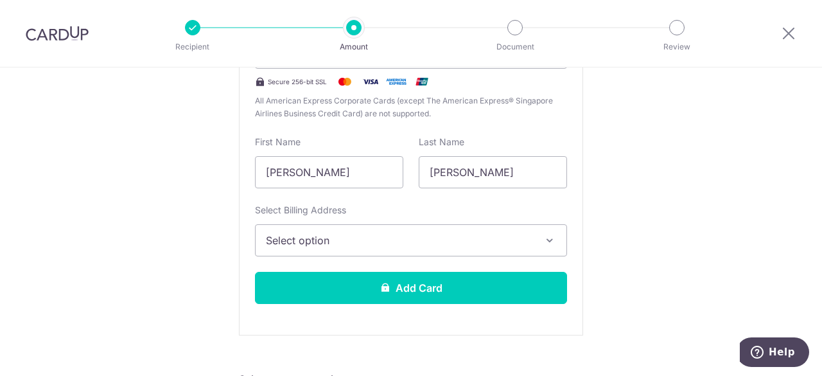
scroll to position [321, 0]
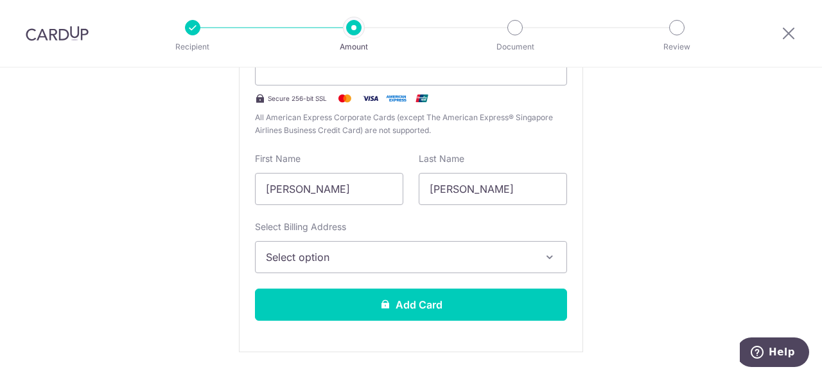
click at [553, 255] on button "Select option" at bounding box center [411, 257] width 312 height 32
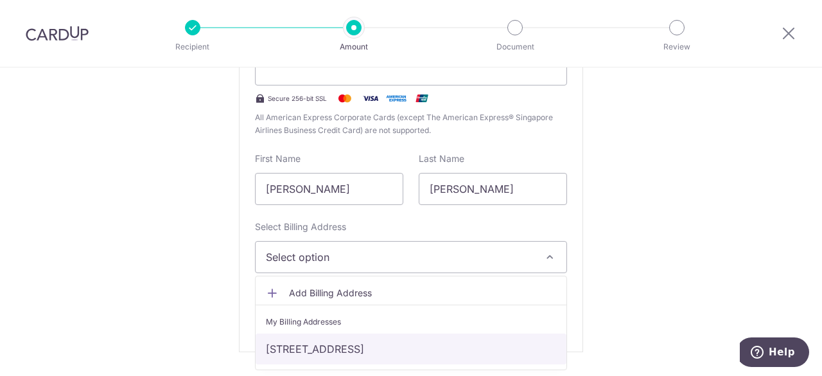
click at [370, 343] on link "700 Lorong 1 Toa Payoh, 18-14 Trellis towers , Singapore, Singapore-319773" at bounding box center [410, 348] width 311 height 31
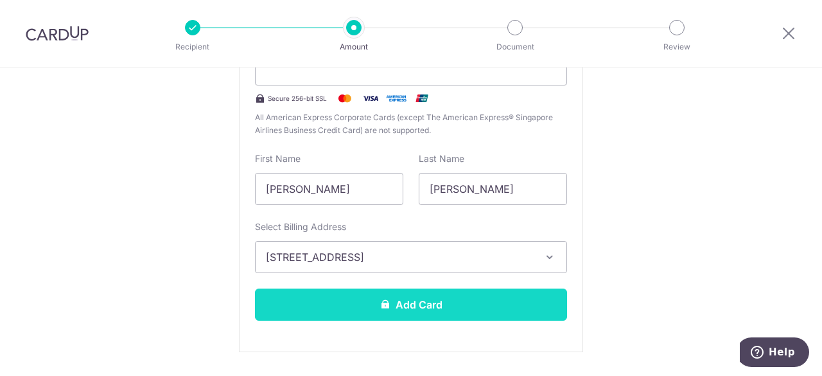
click at [413, 301] on button "Add Card" at bounding box center [411, 304] width 312 height 32
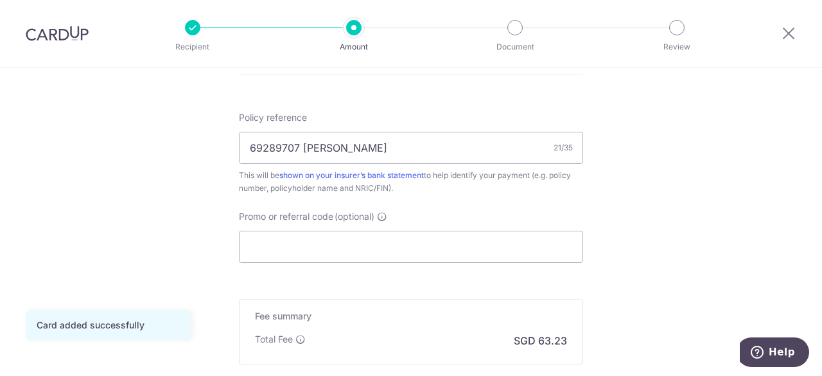
scroll to position [770, 0]
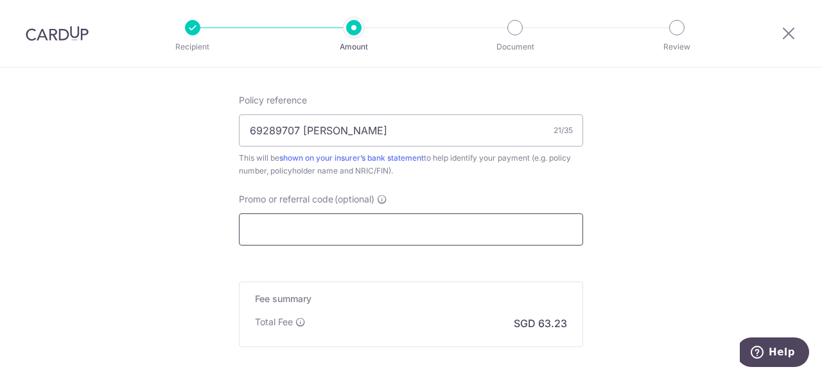
click at [271, 223] on input "Promo or referral code (optional)" at bounding box center [411, 229] width 344 height 32
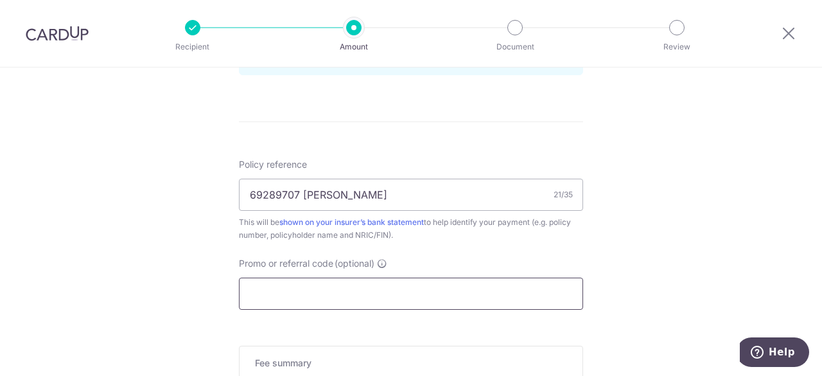
scroll to position [834, 0]
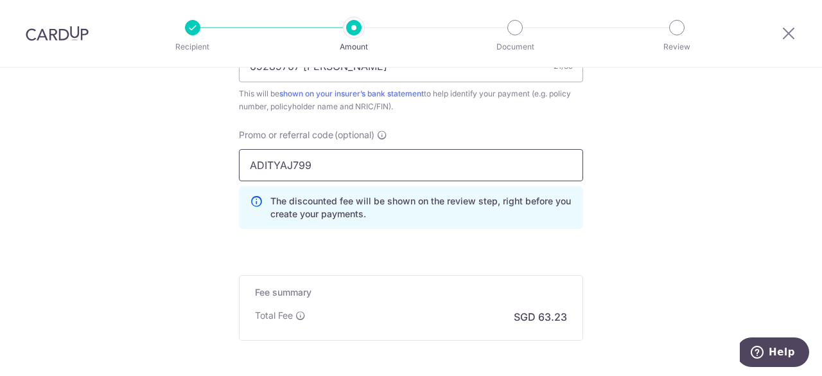
type input "ADITYAJ799"
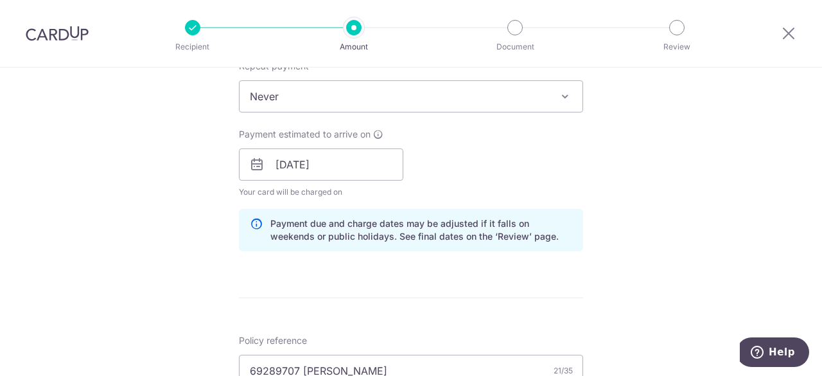
scroll to position [510, 0]
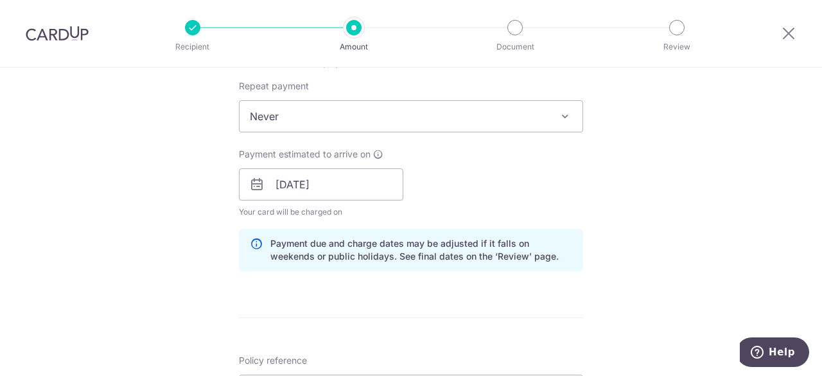
click at [544, 312] on form "Enter payment amount SGD 2,432.00 2432.00 Card added successfully Select Card *…" at bounding box center [411, 205] width 344 height 1127
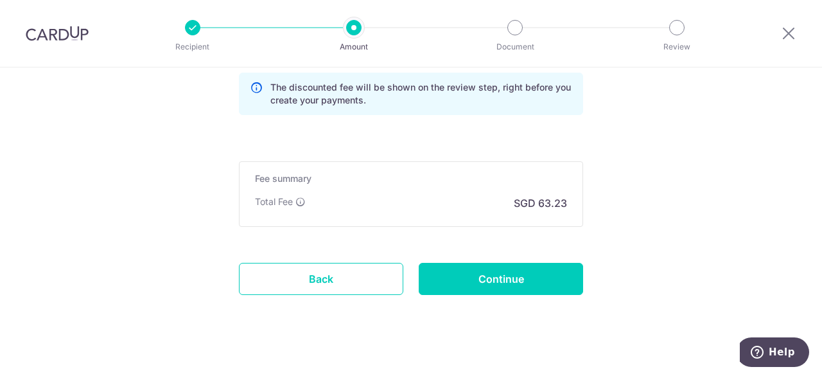
scroll to position [960, 0]
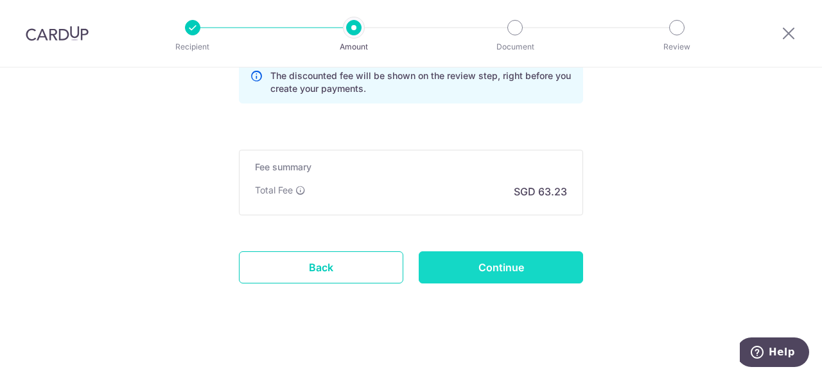
click at [499, 263] on input "Continue" at bounding box center [501, 267] width 164 height 32
type input "Create Schedule"
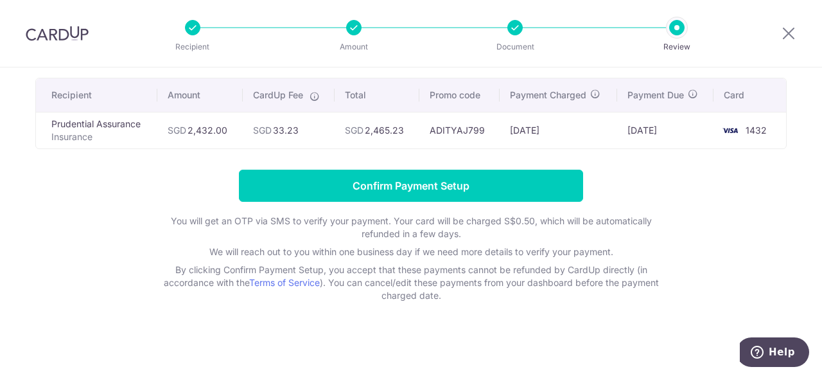
scroll to position [24, 0]
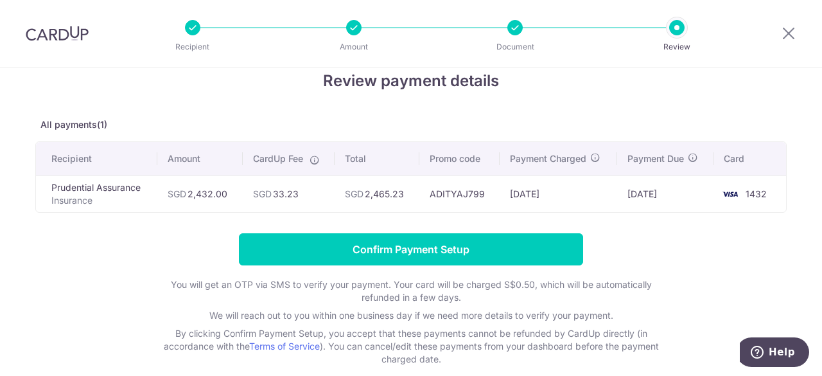
click at [313, 161] on icon at bounding box center [314, 160] width 10 height 10
click at [314, 157] on icon at bounding box center [314, 160] width 10 height 10
click at [155, 247] on form "Confirm Payment Setup You will get an OTP via SMS to verify your payment. Your …" at bounding box center [410, 299] width 751 height 132
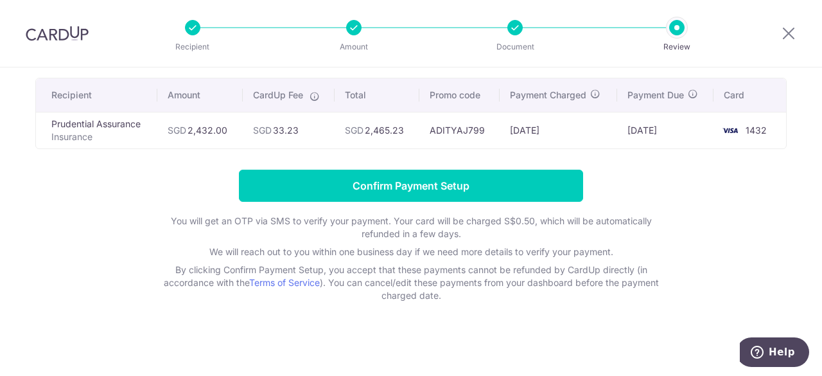
scroll to position [0, 0]
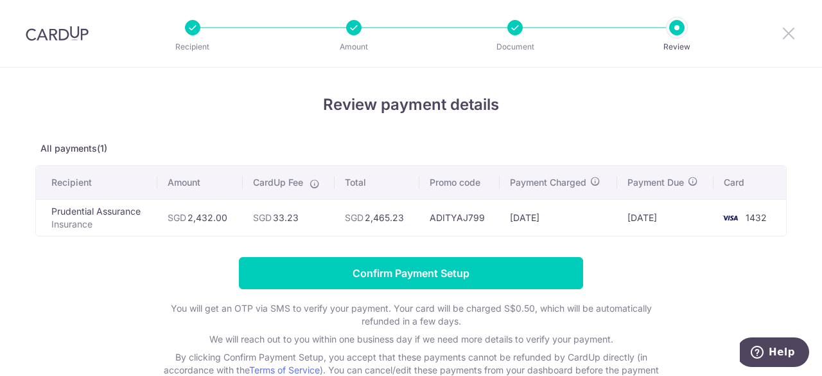
click at [787, 35] on icon at bounding box center [788, 33] width 15 height 16
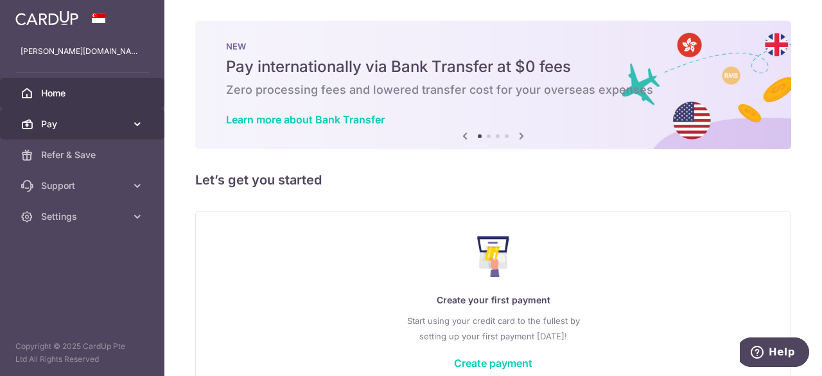
click at [132, 123] on icon at bounding box center [137, 123] width 13 height 13
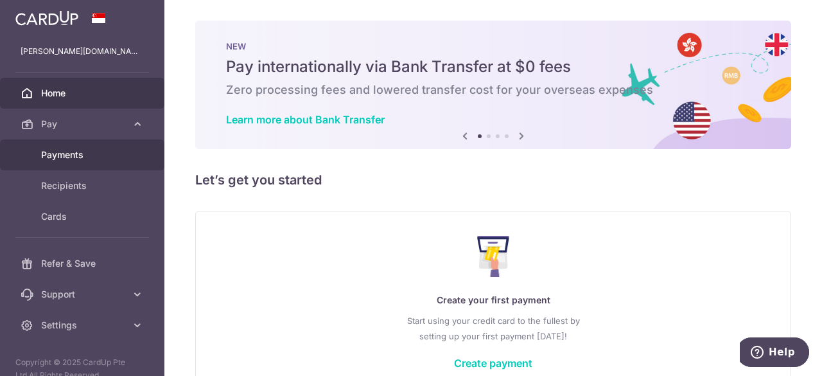
click at [83, 154] on span "Payments" at bounding box center [83, 154] width 85 height 13
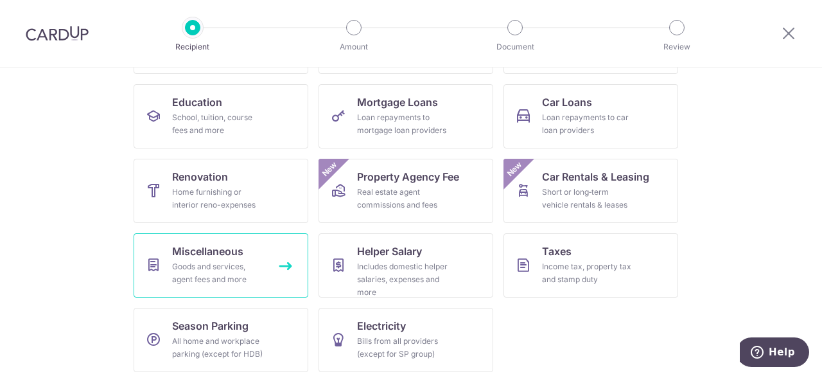
scroll to position [198, 0]
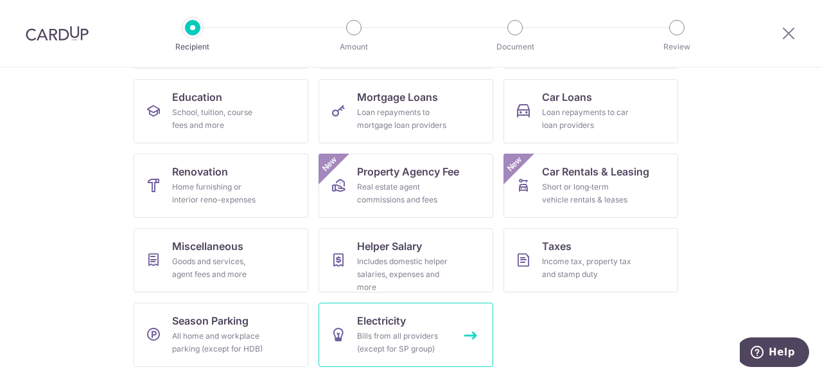
click at [465, 336] on link "Electricity Bills from all providers (except for SP group)" at bounding box center [405, 334] width 175 height 64
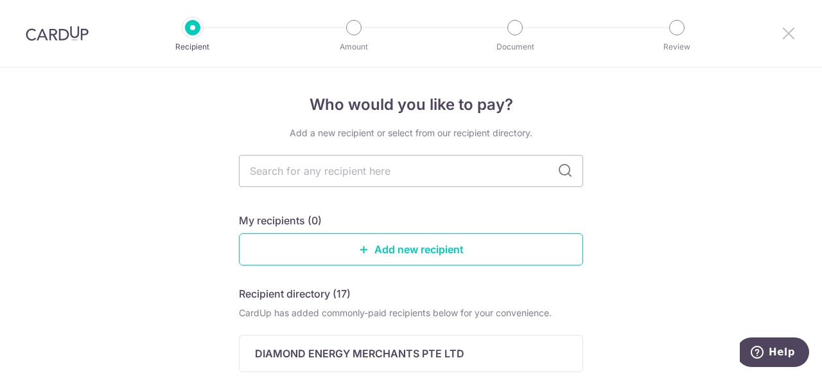
click at [786, 31] on icon at bounding box center [788, 33] width 15 height 16
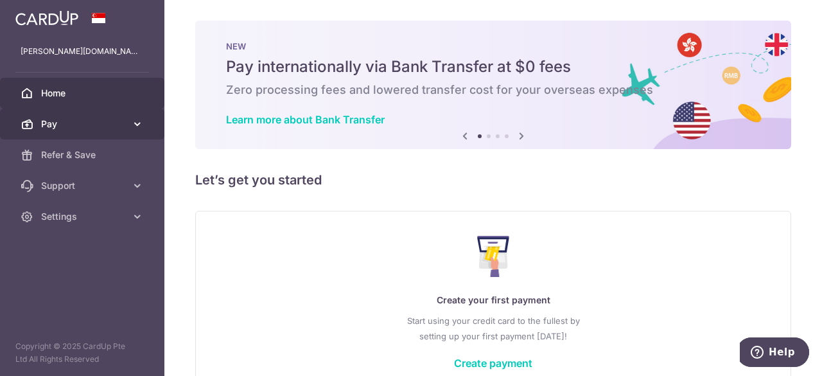
click at [134, 125] on icon at bounding box center [137, 123] width 13 height 13
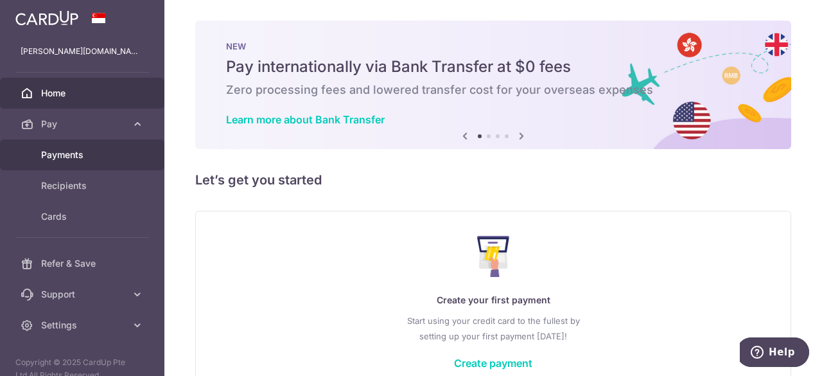
click at [86, 148] on span "Payments" at bounding box center [83, 154] width 85 height 13
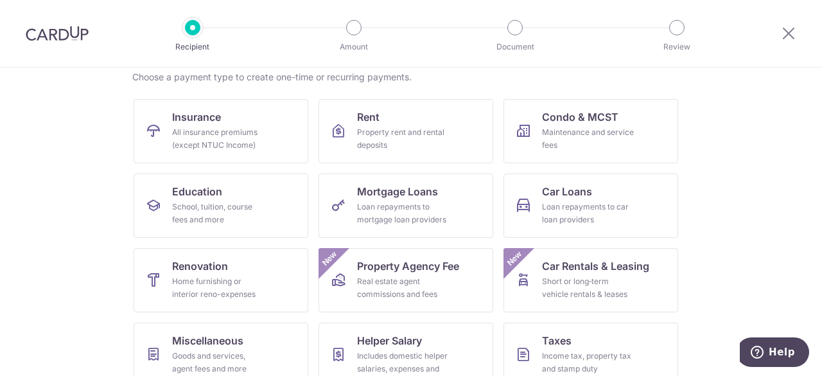
scroll to position [128, 0]
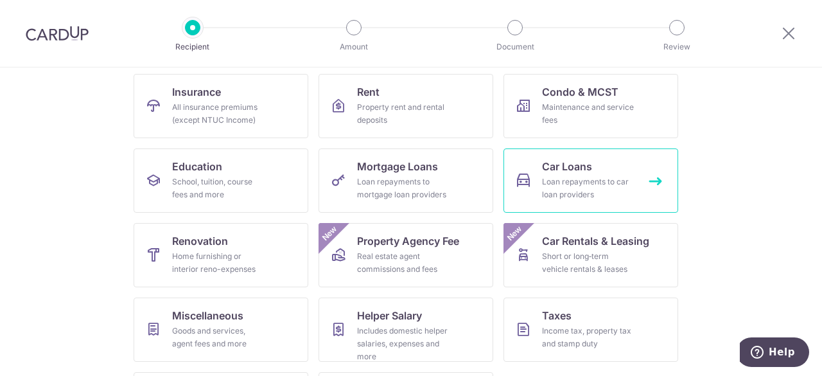
click at [656, 181] on link "Car Loans Loan repayments to car loan providers" at bounding box center [590, 180] width 175 height 64
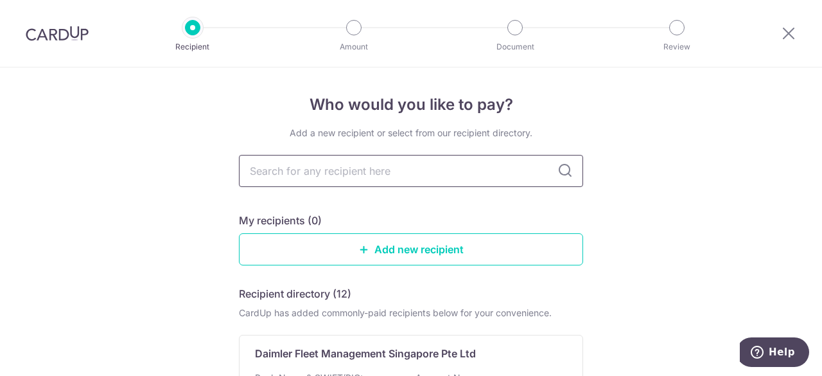
click at [296, 175] on input "text" at bounding box center [411, 171] width 344 height 32
type input "DBS"
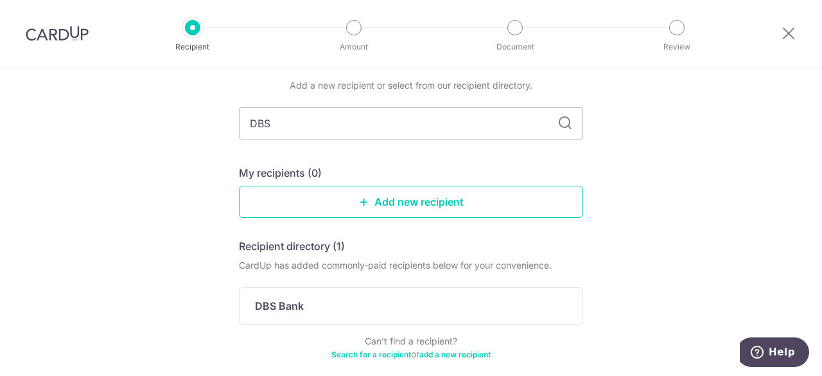
scroll to position [107, 0]
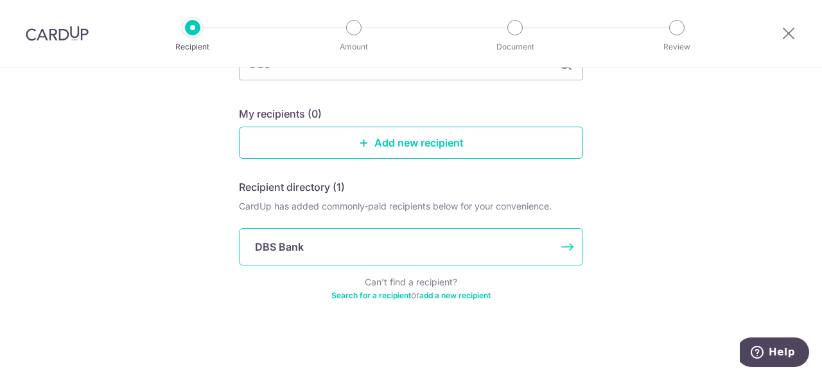
click at [290, 249] on p "DBS Bank" at bounding box center [279, 246] width 49 height 15
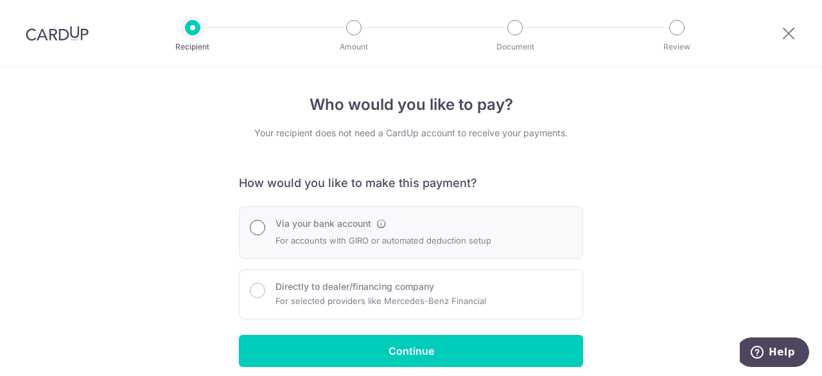
click at [250, 232] on input "Via your bank account" at bounding box center [257, 227] width 15 height 15
radio input "true"
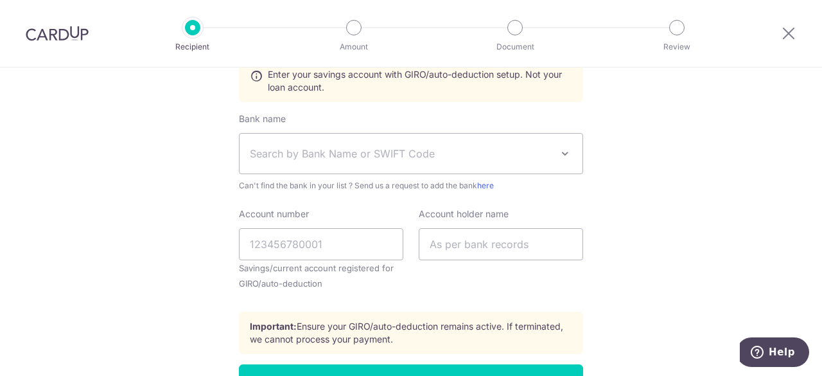
scroll to position [514, 0]
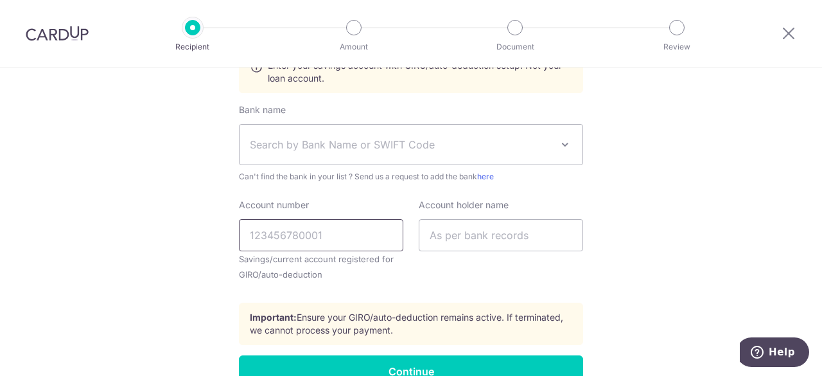
click at [290, 229] on input "Account number" at bounding box center [321, 235] width 164 height 32
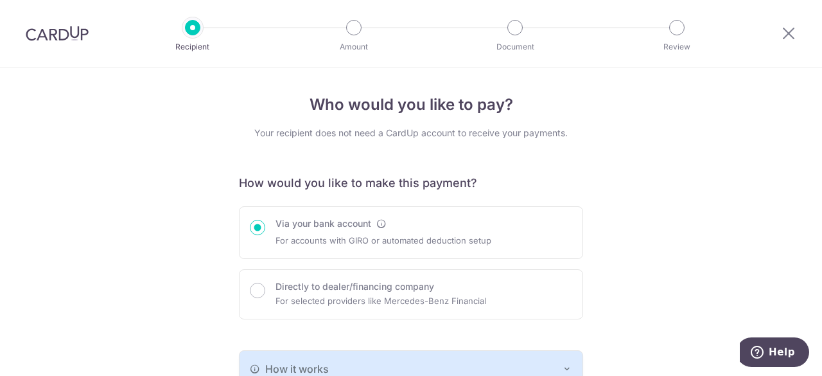
scroll to position [0, 0]
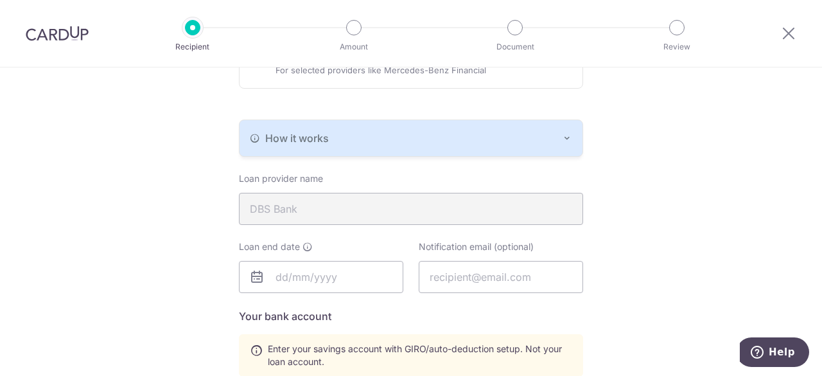
scroll to position [257, 0]
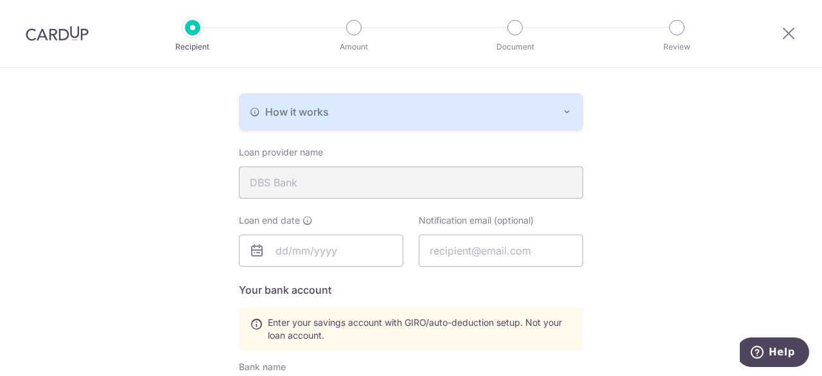
click at [562, 108] on icon "button" at bounding box center [567, 112] width 10 height 10
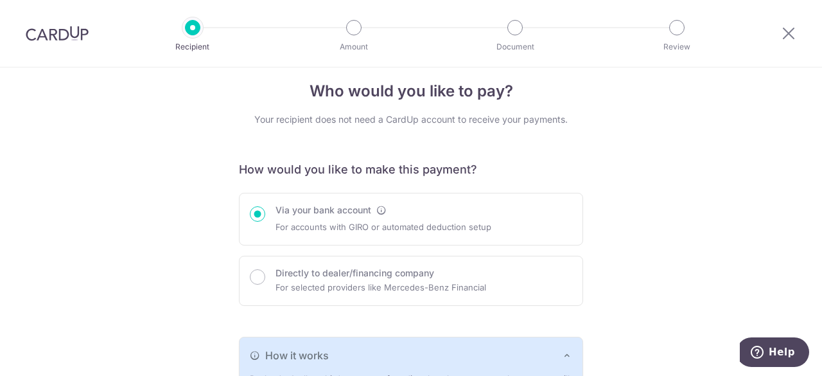
scroll to position [0, 0]
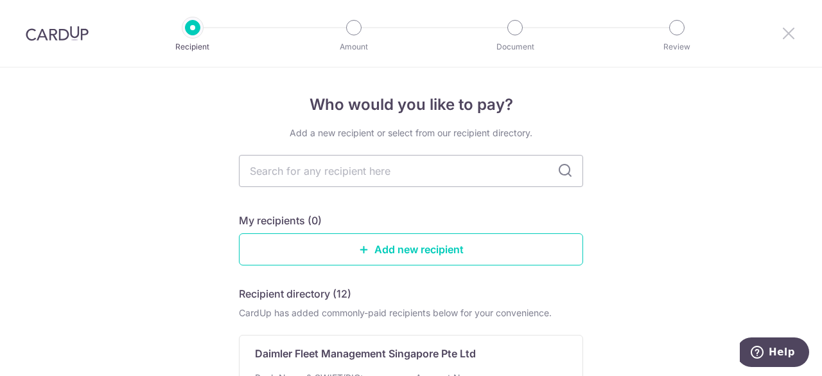
click at [790, 37] on icon at bounding box center [788, 33] width 15 height 16
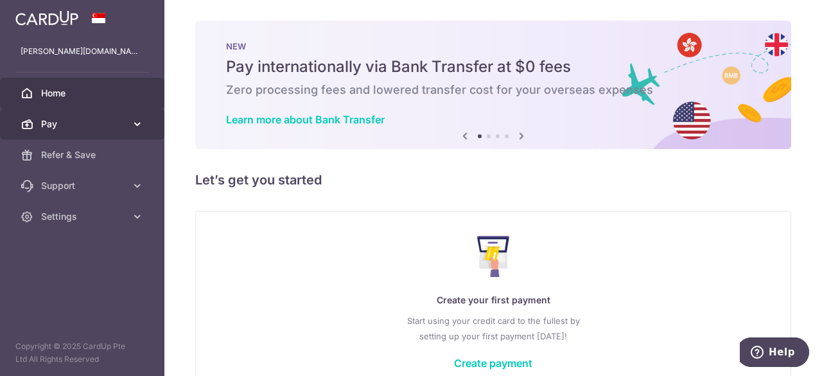
click at [112, 129] on span "Pay" at bounding box center [83, 123] width 85 height 13
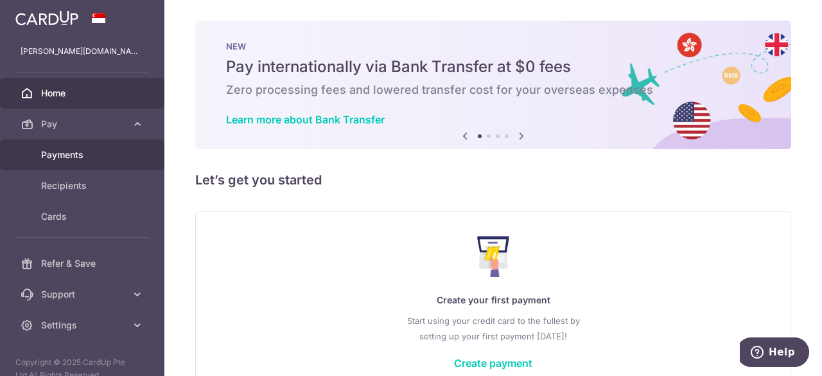
click at [86, 158] on span "Payments" at bounding box center [83, 154] width 85 height 13
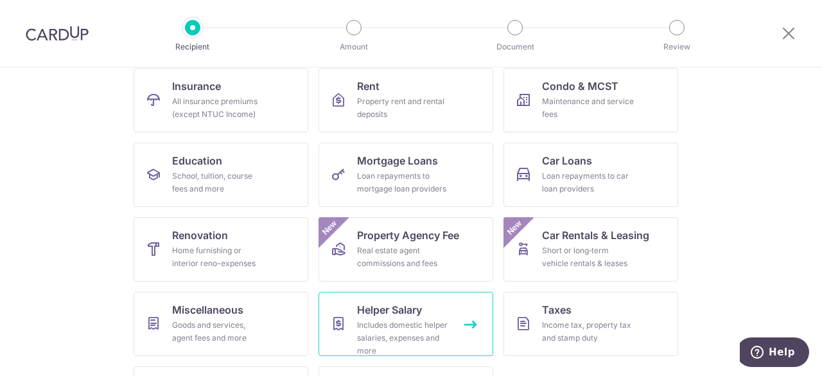
scroll to position [198, 0]
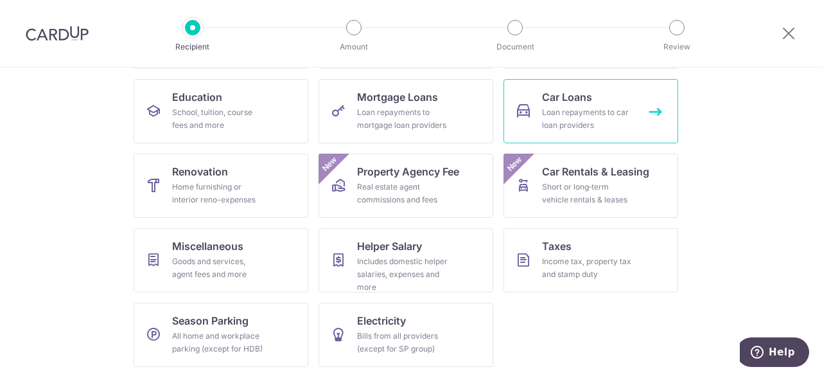
click at [585, 116] on div "Loan repayments to car loan providers" at bounding box center [588, 119] width 92 height 26
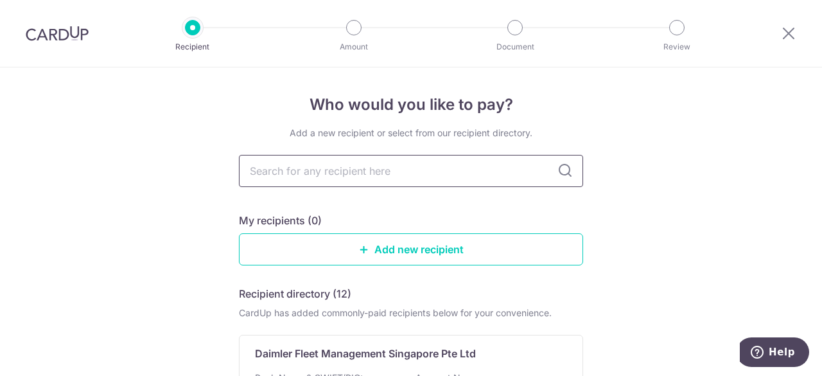
click at [320, 170] on input "text" at bounding box center [411, 171] width 344 height 32
type input "DBS"
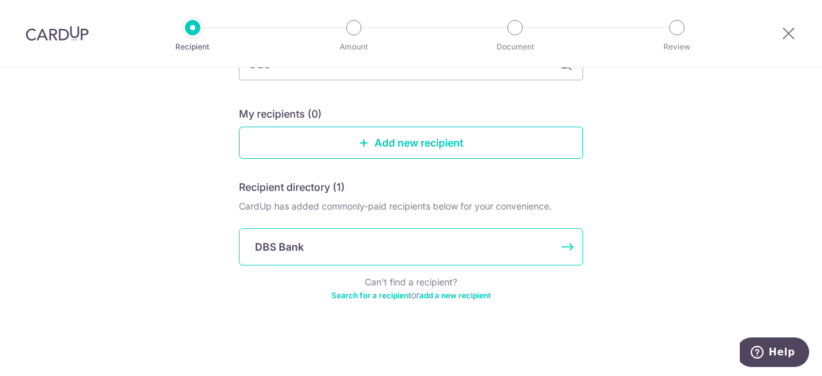
click at [286, 250] on p "DBS Bank" at bounding box center [279, 246] width 49 height 15
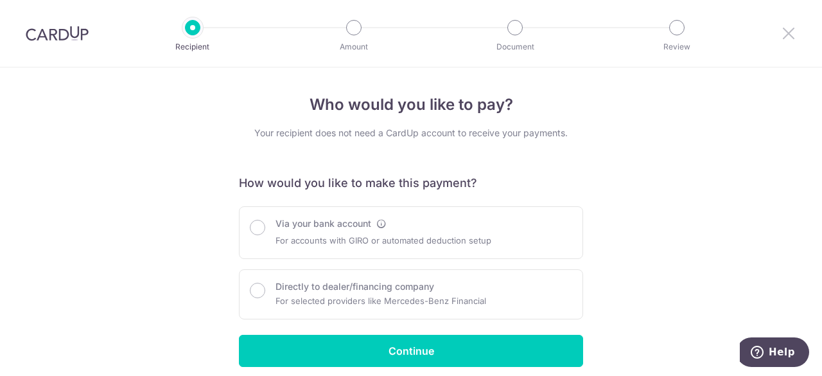
click at [792, 30] on icon at bounding box center [788, 33] width 15 height 16
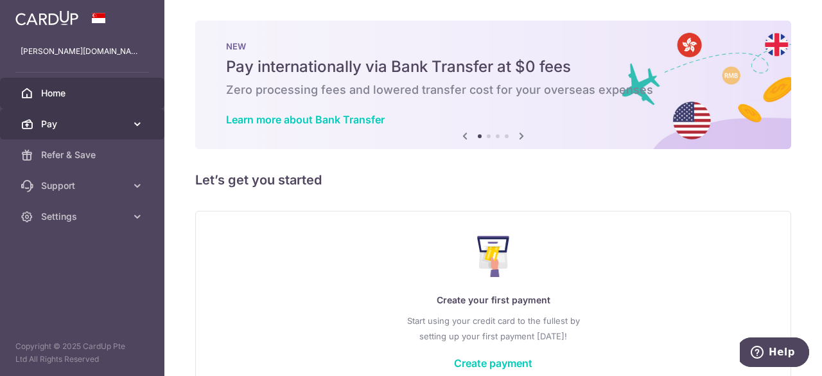
click at [131, 125] on icon at bounding box center [137, 123] width 13 height 13
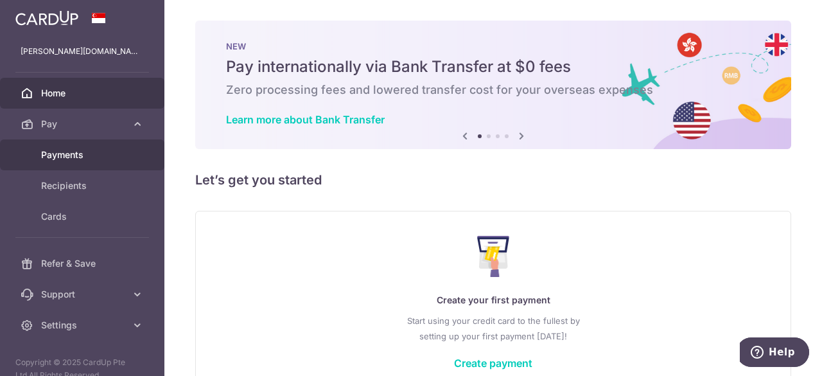
click at [91, 158] on span "Payments" at bounding box center [83, 154] width 85 height 13
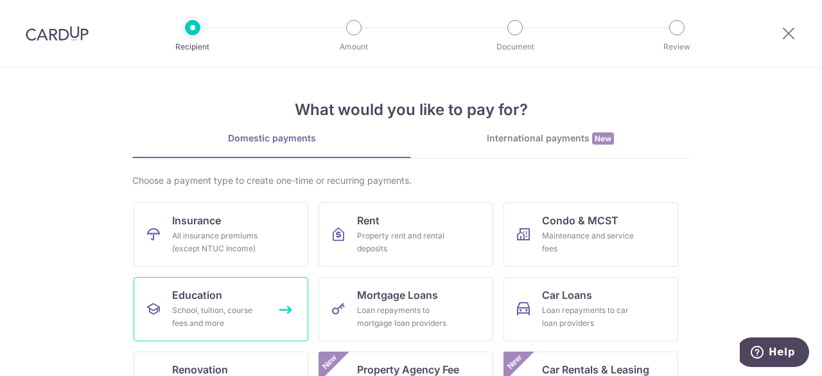
click at [216, 297] on span "Education" at bounding box center [197, 294] width 50 height 15
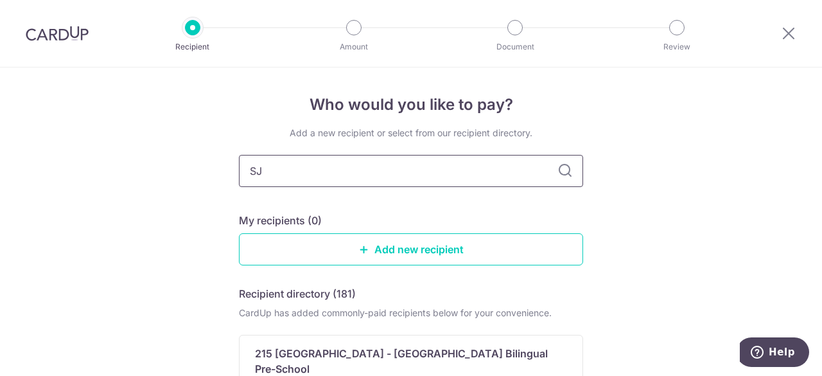
type input "SJI"
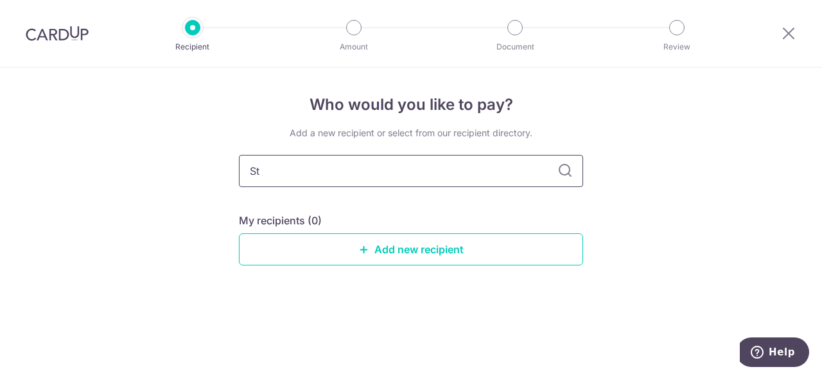
type input "St"
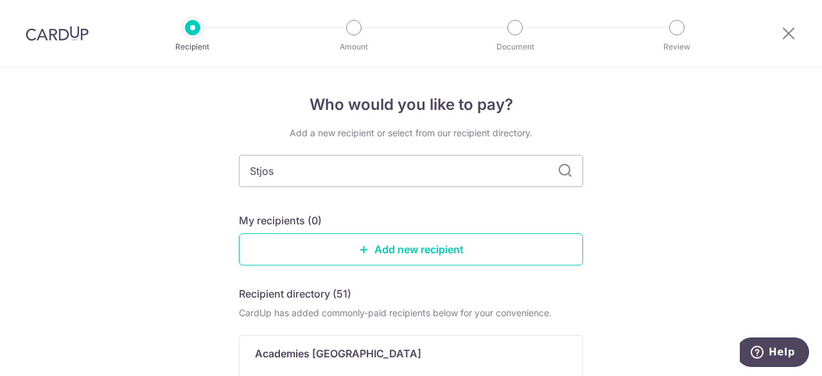
type input "Stjose"
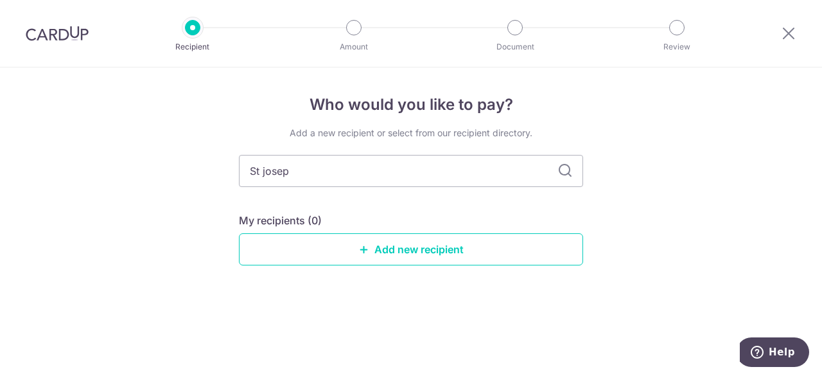
type input "St [PERSON_NAME]"
click at [377, 195] on div "Add a new recipient or select from our recipient directory. [GEOGRAPHIC_DATA][P…" at bounding box center [411, 205] width 344 height 159
click at [311, 177] on input "St [PERSON_NAME]" at bounding box center [411, 171] width 344 height 32
type input "S"
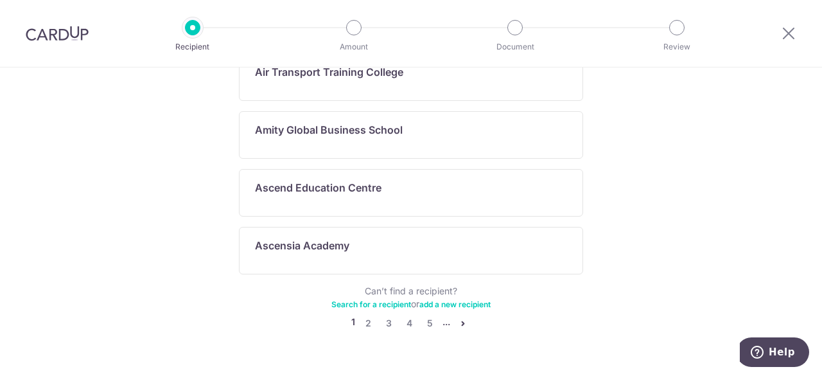
scroll to position [795, 0]
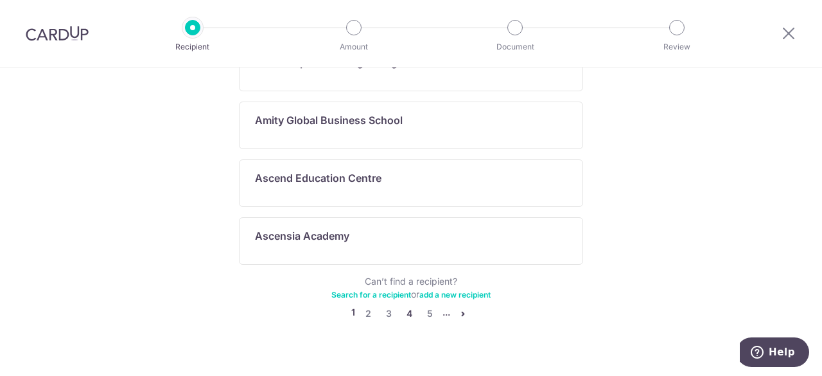
click at [406, 306] on link "4" at bounding box center [408, 313] width 15 height 15
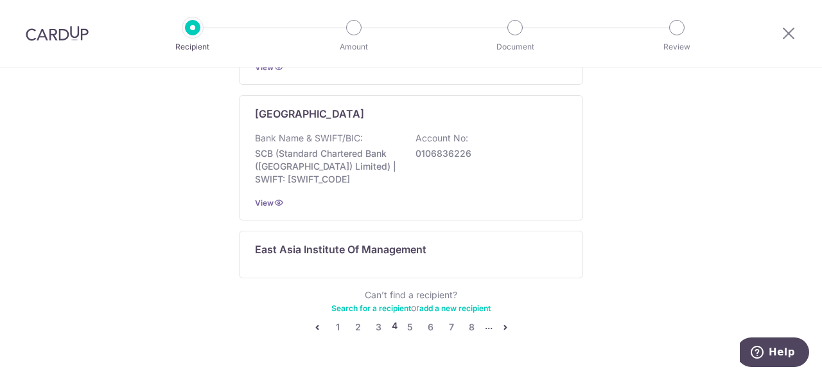
scroll to position [879, 0]
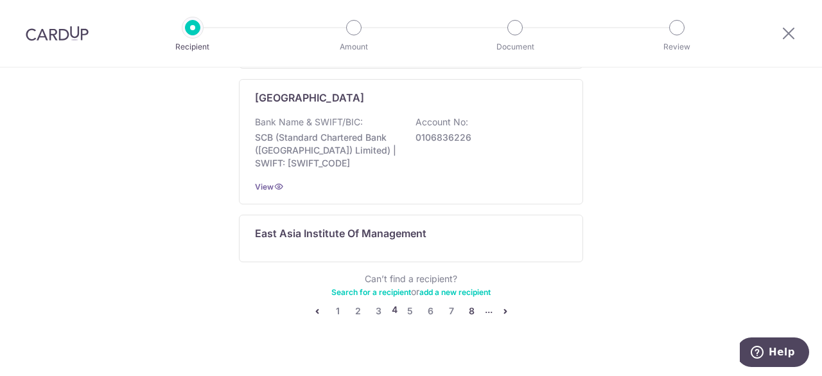
click at [466, 303] on link "8" at bounding box center [471, 310] width 15 height 15
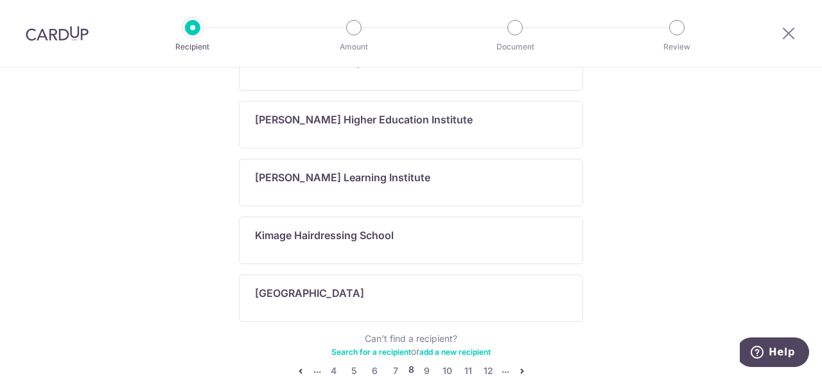
scroll to position [950, 0]
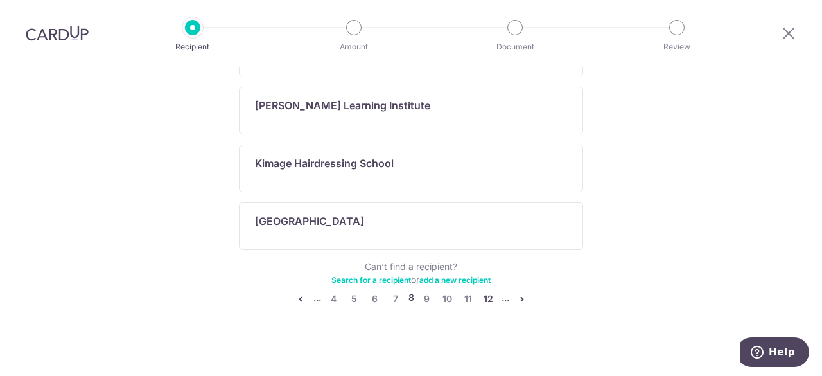
click at [485, 296] on link "12" at bounding box center [488, 298] width 15 height 15
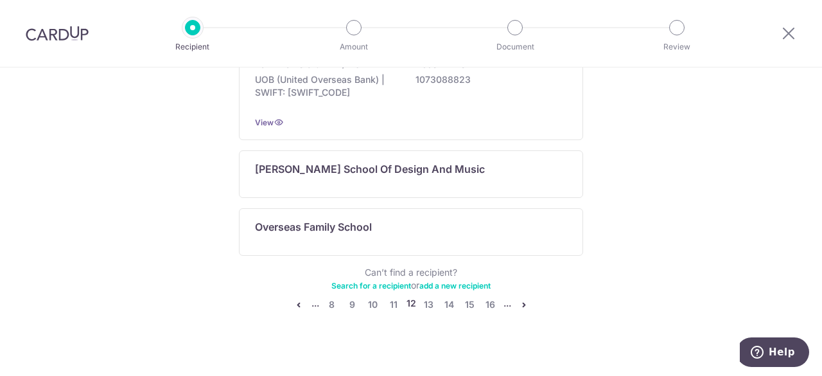
scroll to position [1015, 0]
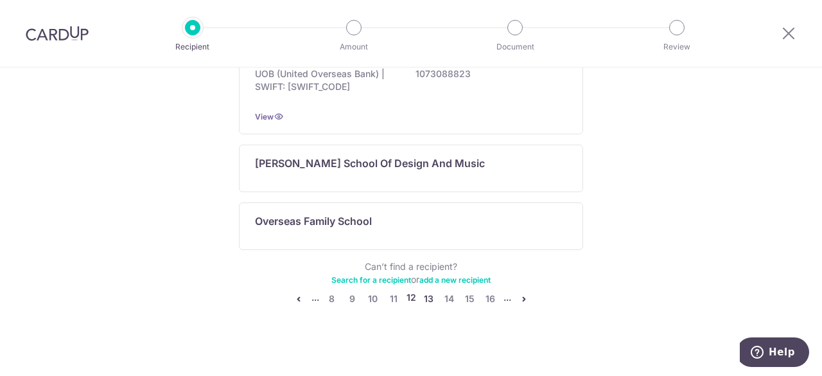
click at [424, 296] on link "13" at bounding box center [428, 298] width 15 height 15
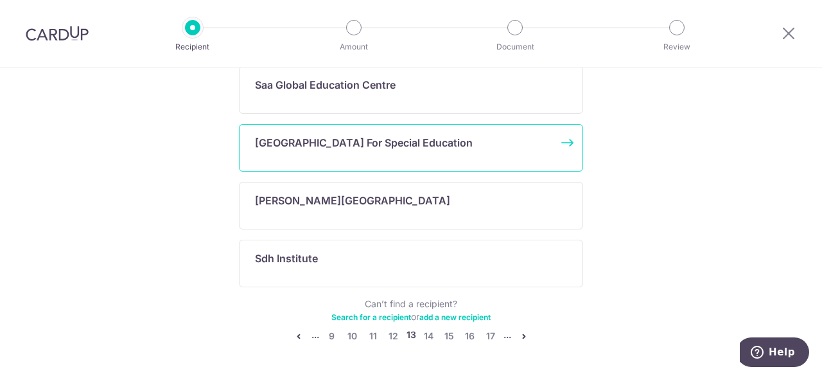
scroll to position [770, 0]
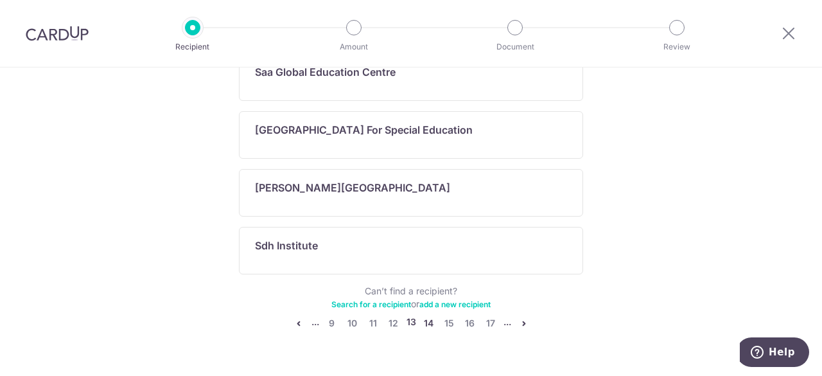
click at [426, 317] on link "14" at bounding box center [428, 322] width 15 height 15
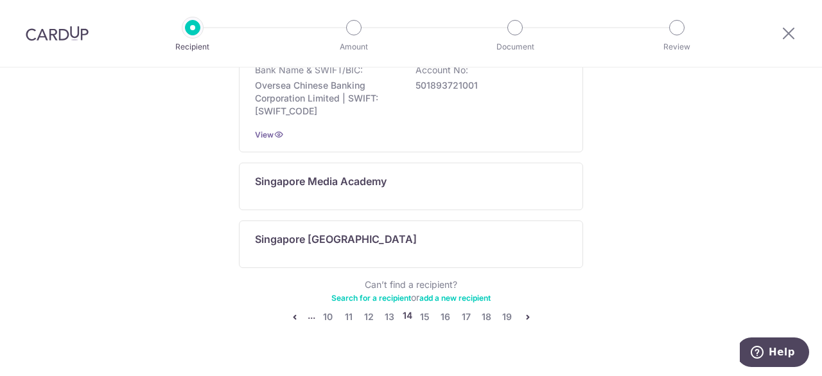
scroll to position [888, 0]
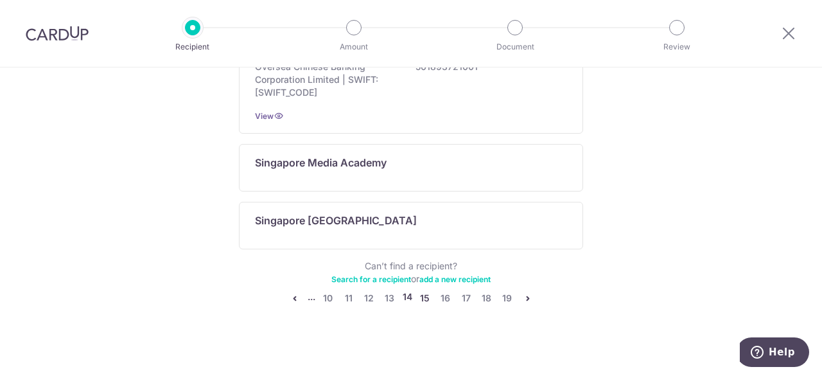
click at [422, 295] on link "15" at bounding box center [424, 297] width 15 height 15
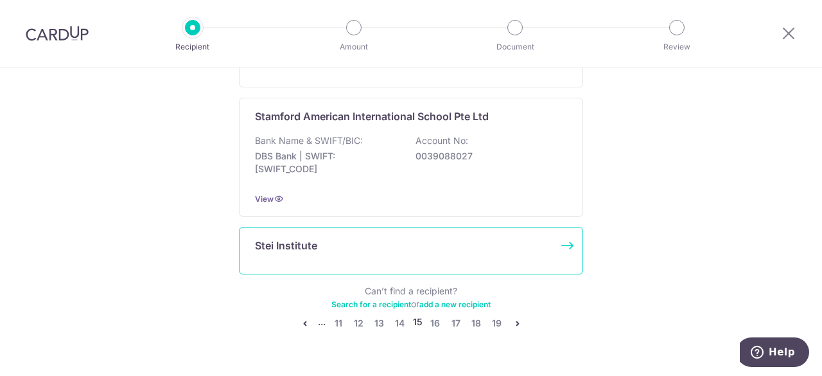
scroll to position [879, 0]
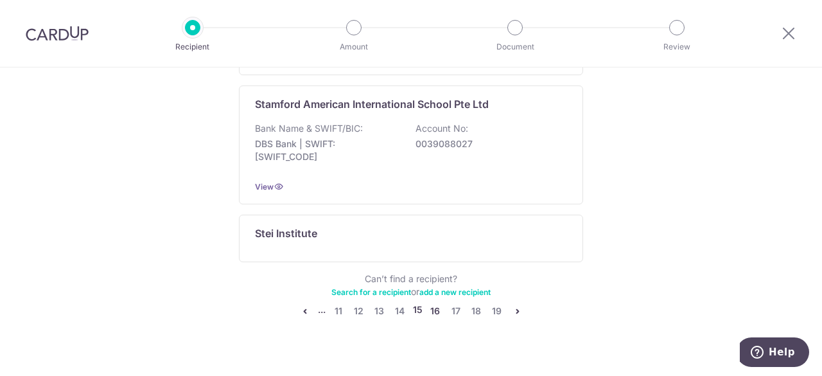
click at [435, 303] on link "16" at bounding box center [435, 310] width 15 height 15
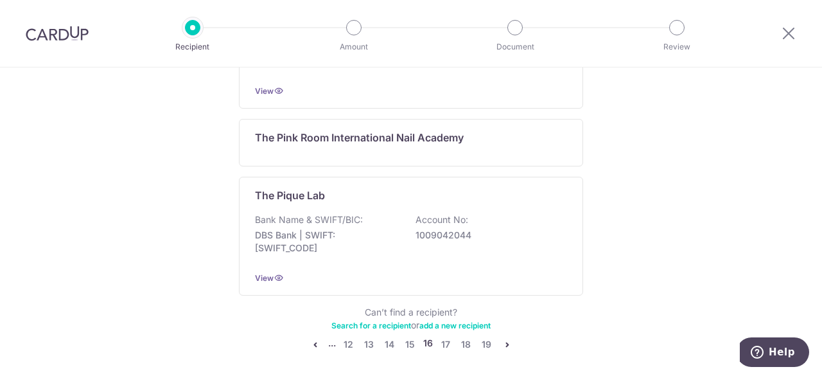
scroll to position [1099, 0]
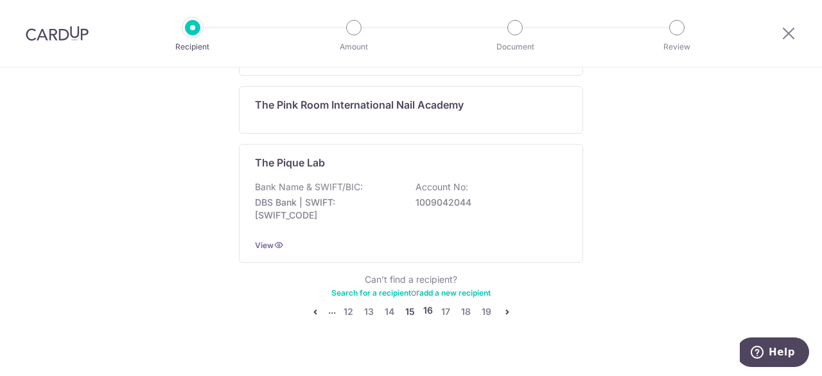
click at [408, 304] on link "15" at bounding box center [409, 311] width 15 height 15
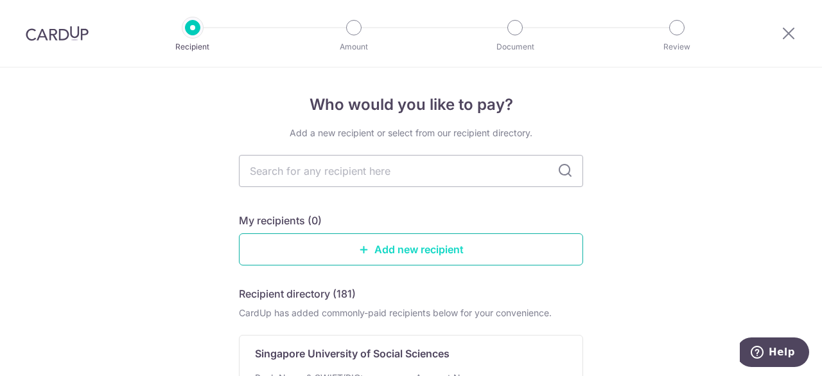
scroll to position [64, 0]
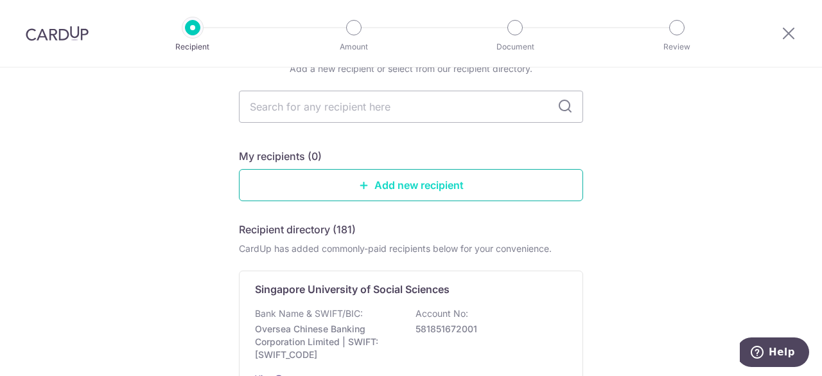
click at [417, 186] on link "Add new recipient" at bounding box center [411, 185] width 344 height 32
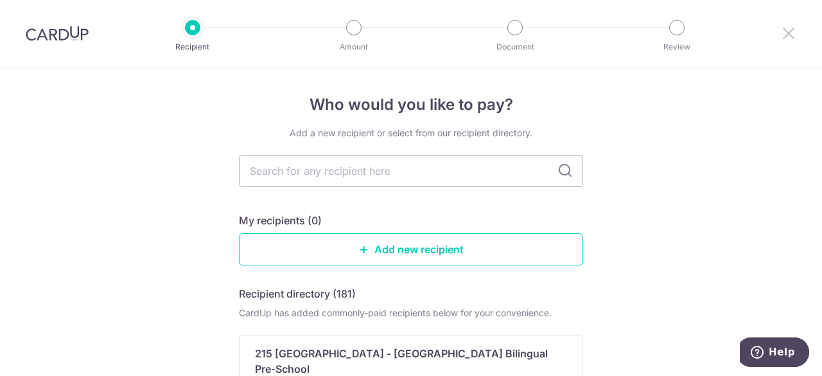
drag, startPoint x: 791, startPoint y: 34, endPoint x: 469, endPoint y: 78, distance: 325.9
click at [791, 34] on icon at bounding box center [788, 33] width 15 height 16
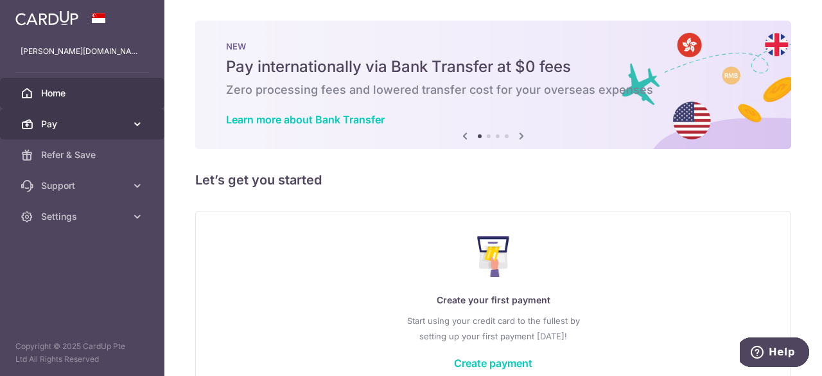
click at [132, 126] on icon at bounding box center [137, 123] width 13 height 13
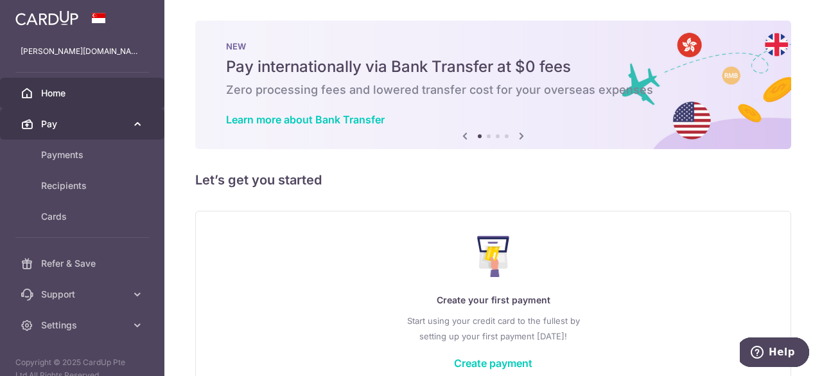
click at [132, 126] on icon at bounding box center [137, 123] width 13 height 13
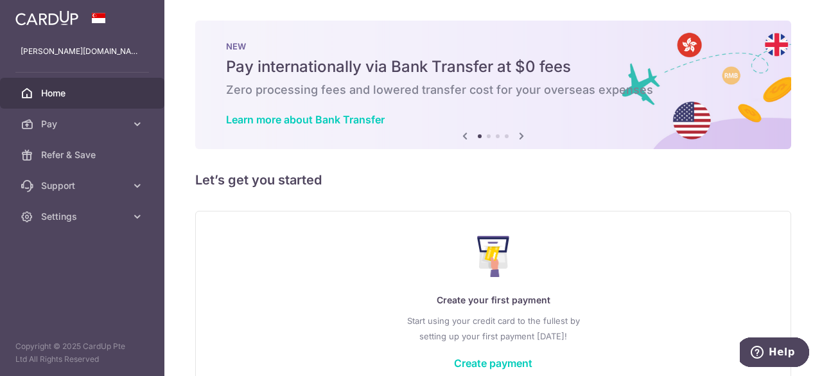
click at [518, 133] on icon at bounding box center [521, 136] width 15 height 16
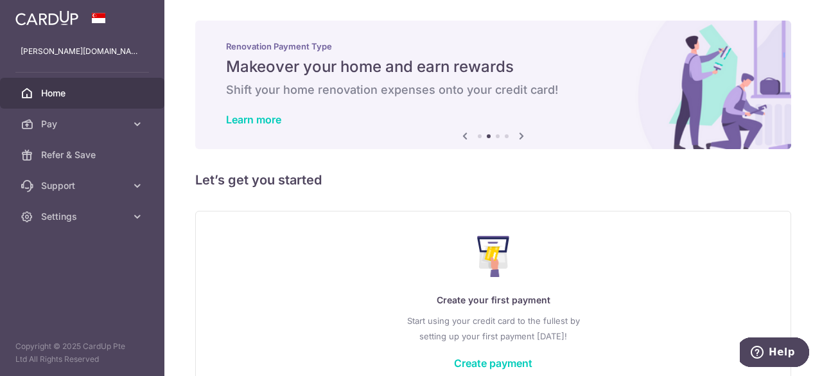
click at [460, 138] on icon at bounding box center [464, 136] width 15 height 16
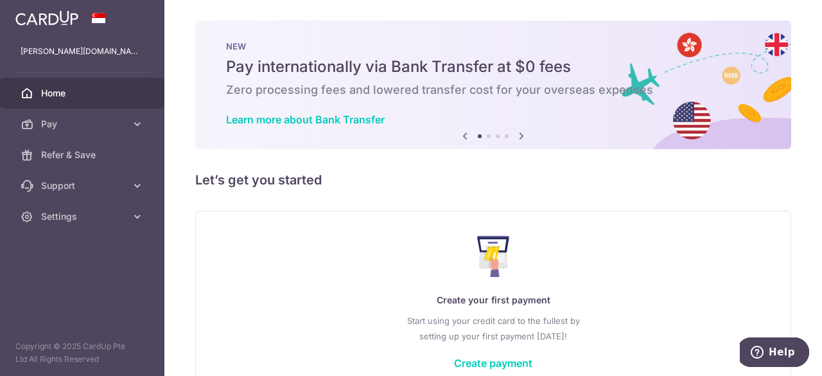
click at [370, 74] on h5 "Pay internationally via Bank Transfer at $0 fees" at bounding box center [493, 66] width 534 height 21
click at [365, 88] on h6 "Zero processing fees and lowered transfer cost for your overseas expenses" at bounding box center [493, 89] width 534 height 15
click at [309, 121] on link "Learn more about Bank Transfer" at bounding box center [305, 119] width 159 height 13
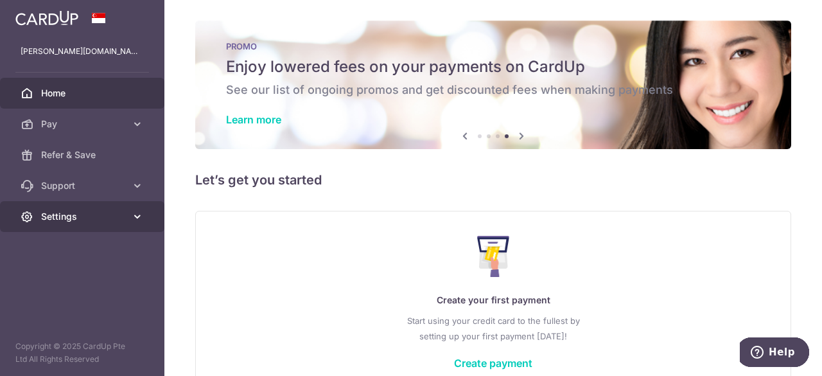
click at [80, 220] on span "Settings" at bounding box center [83, 216] width 85 height 13
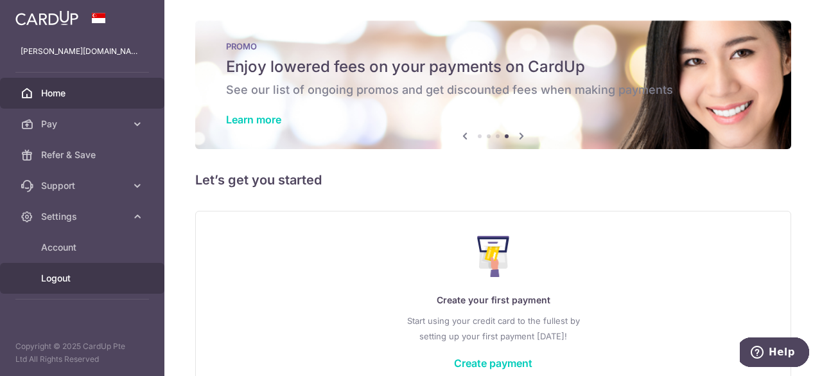
click at [67, 275] on span "Logout" at bounding box center [83, 278] width 85 height 13
